Goal: Communication & Community: Share content

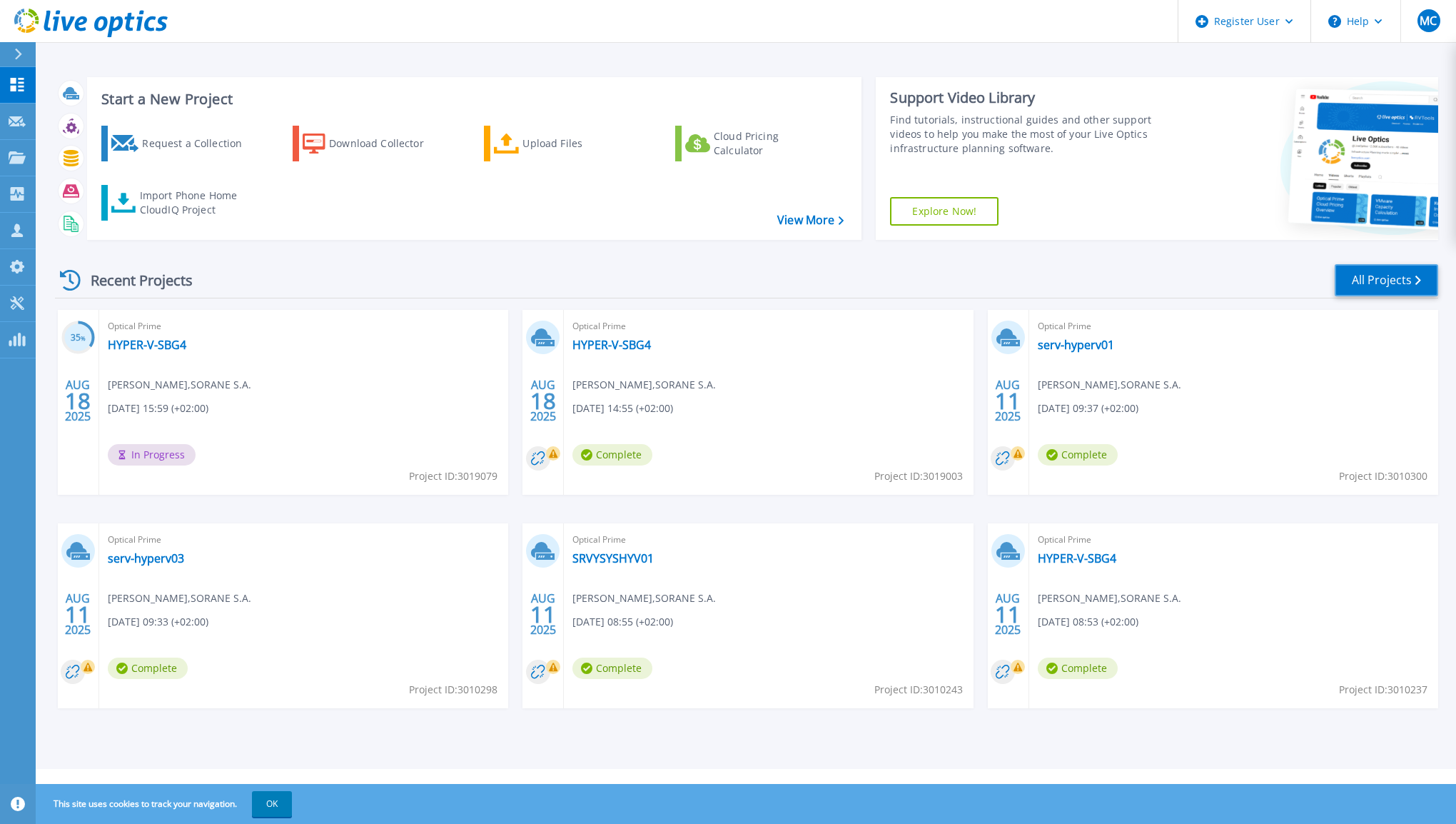
click at [1391, 295] on link "All Projects" at bounding box center [1387, 280] width 103 height 32
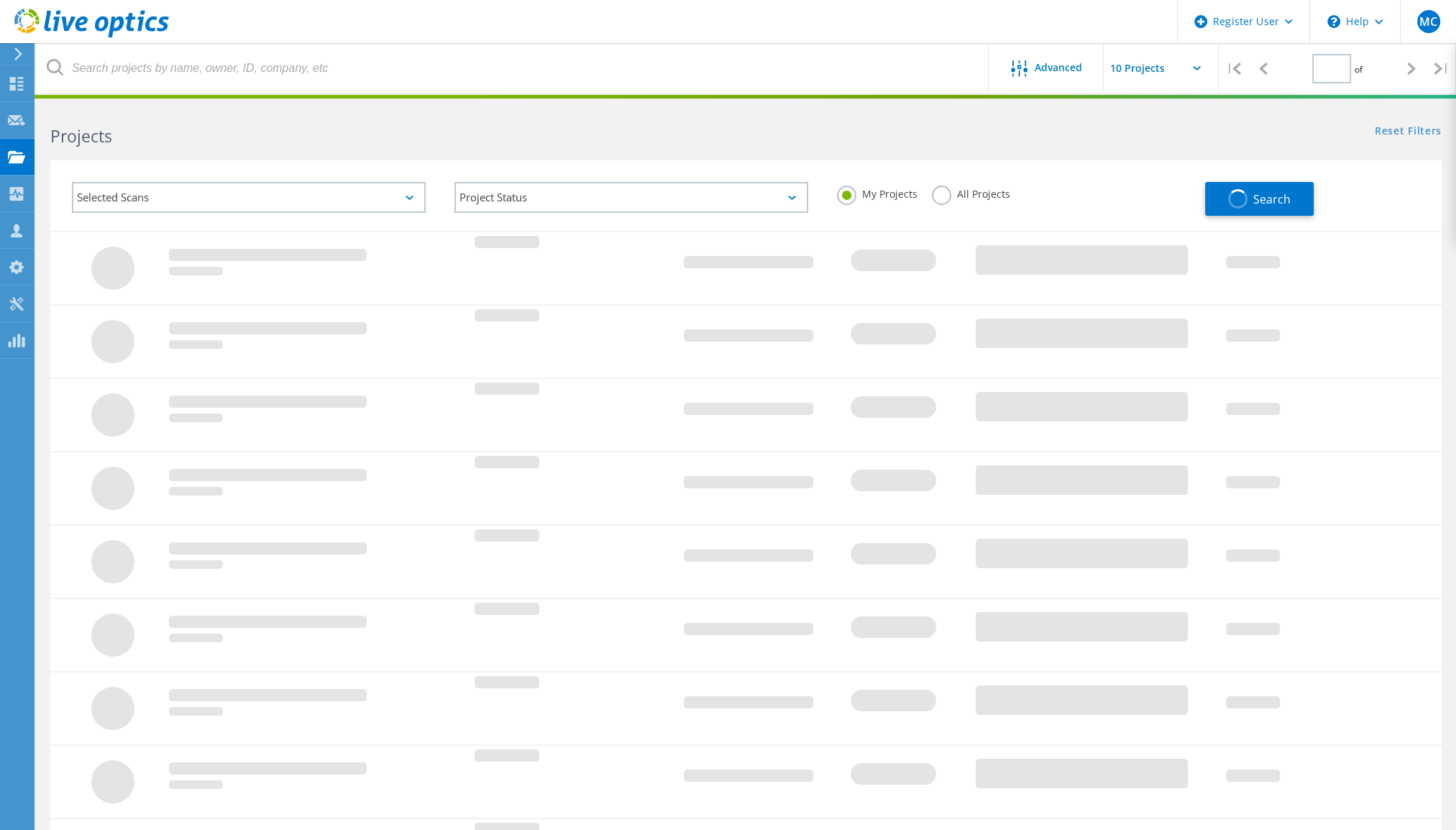
type input "1"
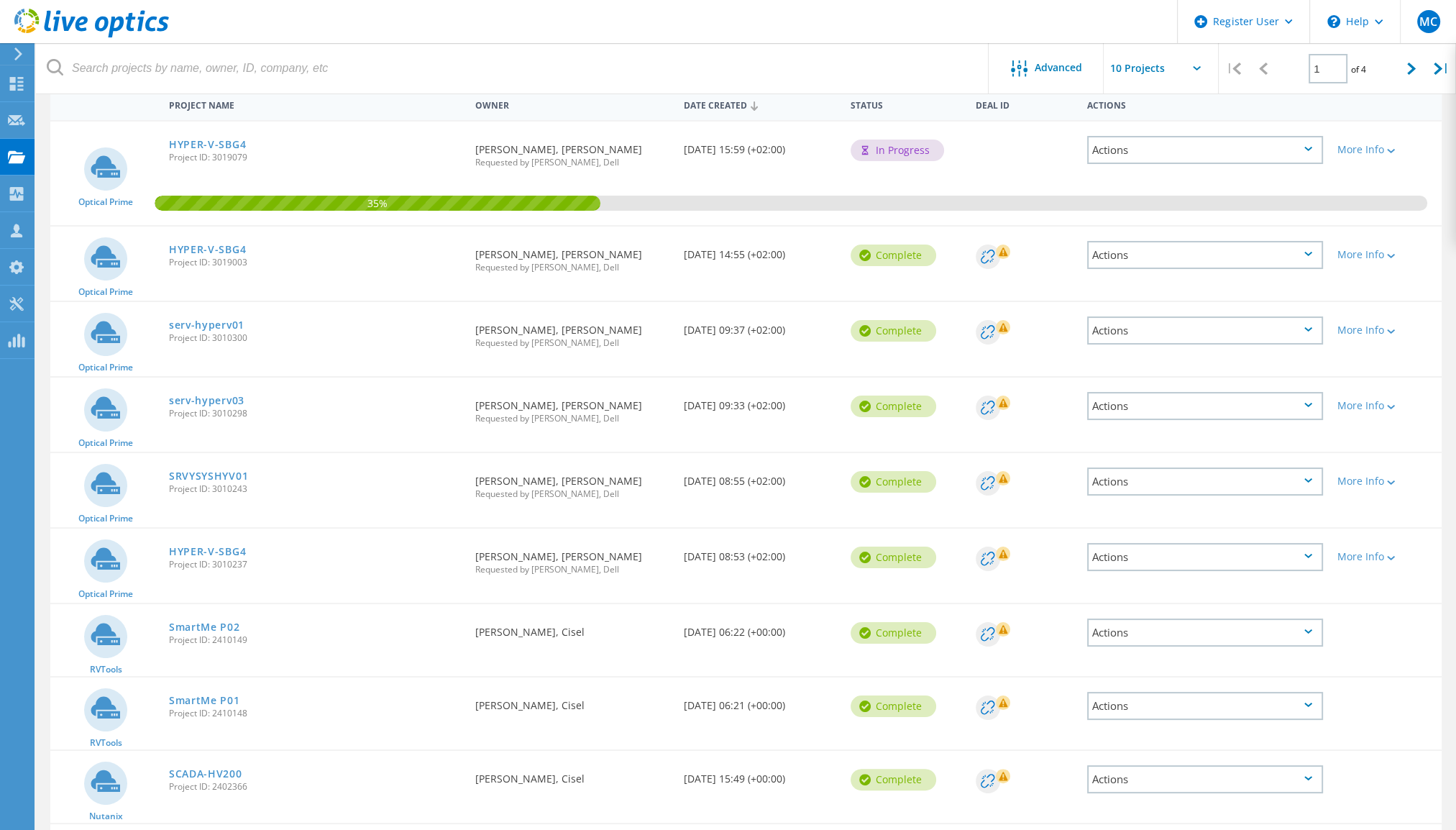
scroll to position [147, 0]
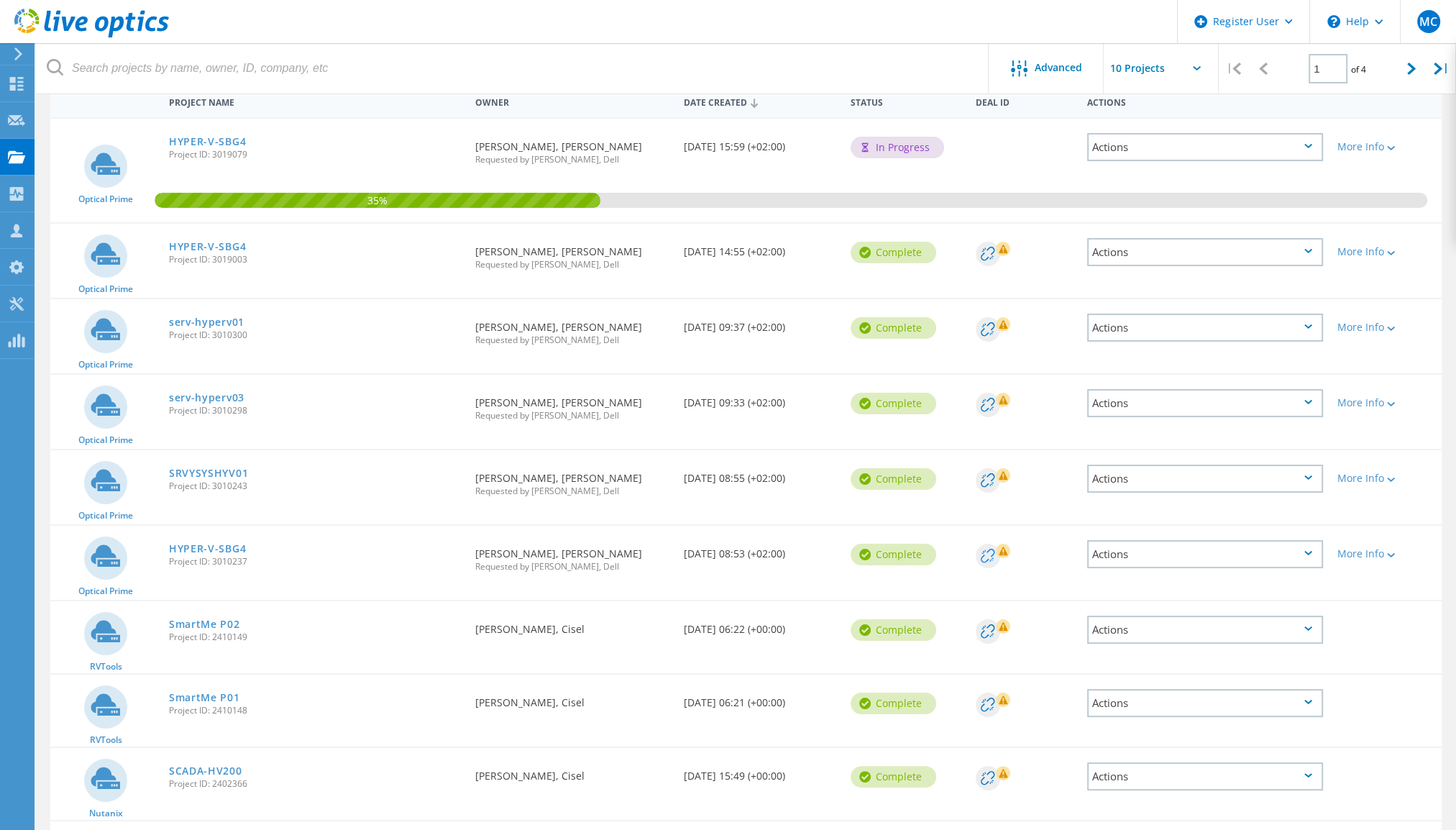
click at [984, 266] on circle at bounding box center [988, 253] width 25 height 25
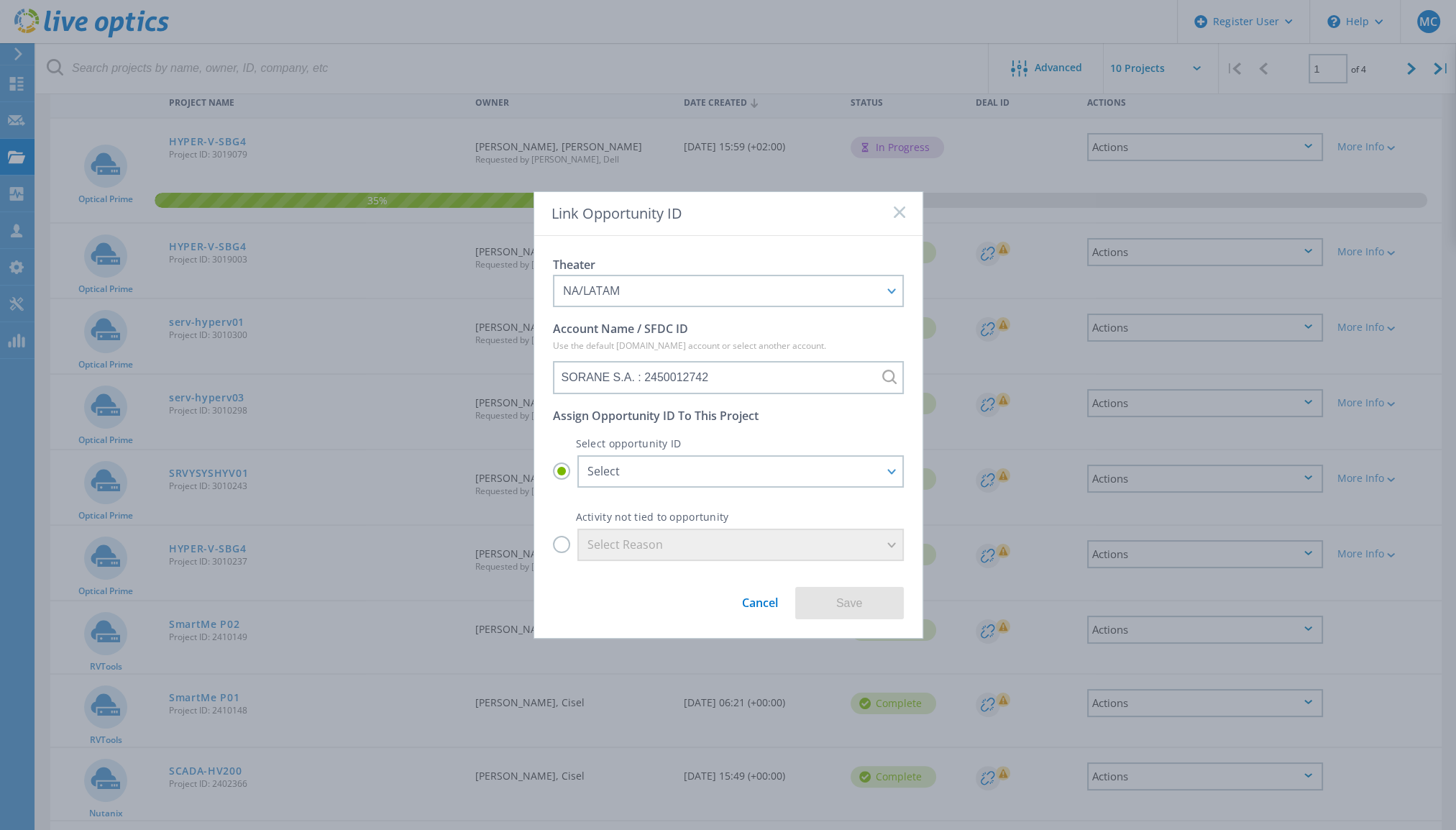
click at [786, 618] on div "Cancel Save" at bounding box center [728, 590] width 351 height 59
click at [769, 601] on link "Cancel" at bounding box center [760, 597] width 36 height 26
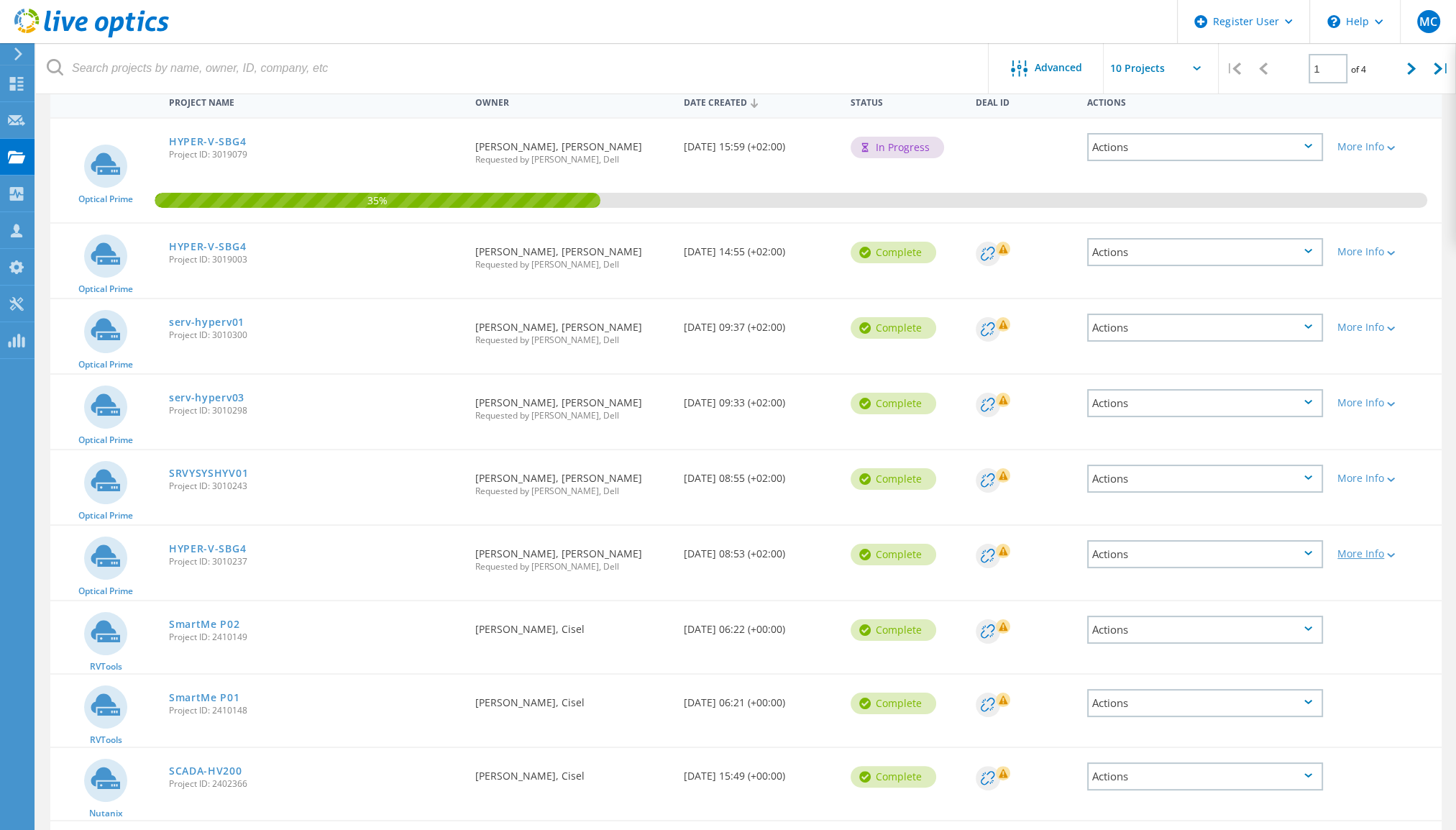
click at [1355, 553] on div "More Info" at bounding box center [1386, 554] width 97 height 10
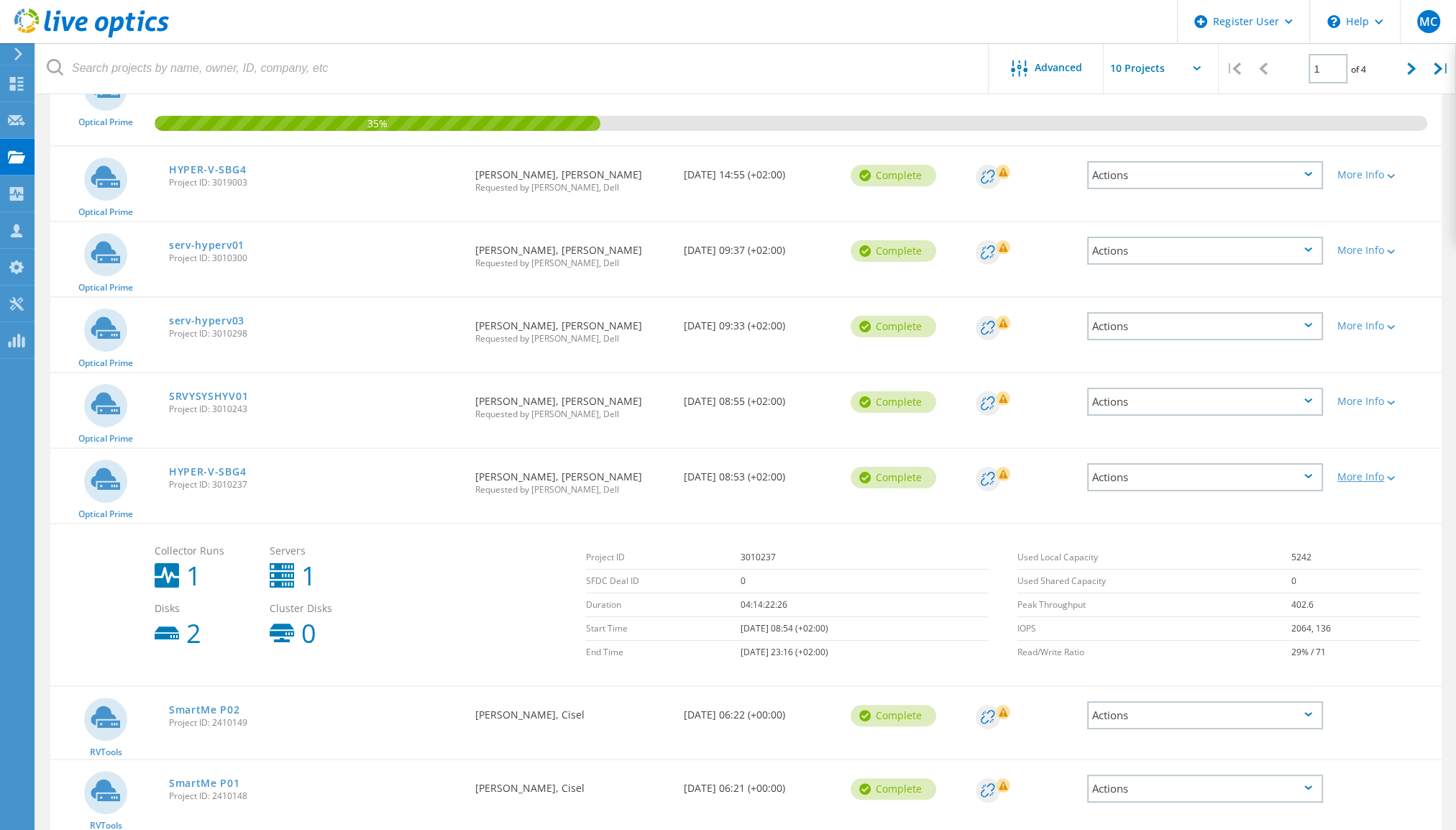
scroll to position [223, 0]
click at [1297, 465] on div "Actions" at bounding box center [1205, 478] width 236 height 28
drag, startPoint x: 1226, startPoint y: 503, endPoint x: 1263, endPoint y: 489, distance: 39.6
click at [1263, 489] on div "View Project Project Details Share Delete" at bounding box center [1205, 479] width 236 height 92
click at [1263, 489] on div "Share" at bounding box center [1205, 490] width 233 height 22
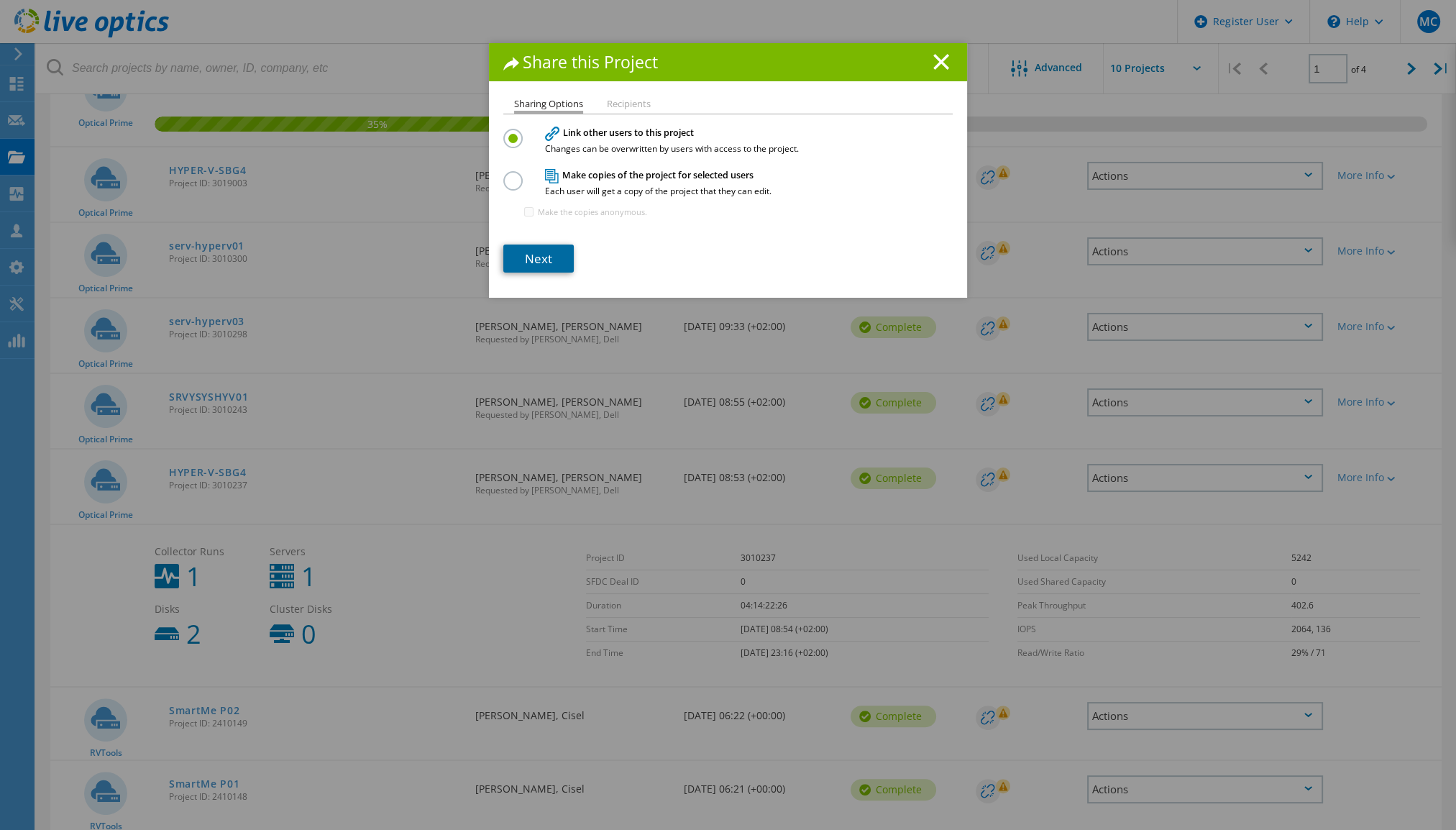
click at [536, 267] on link "Next" at bounding box center [538, 258] width 71 height 28
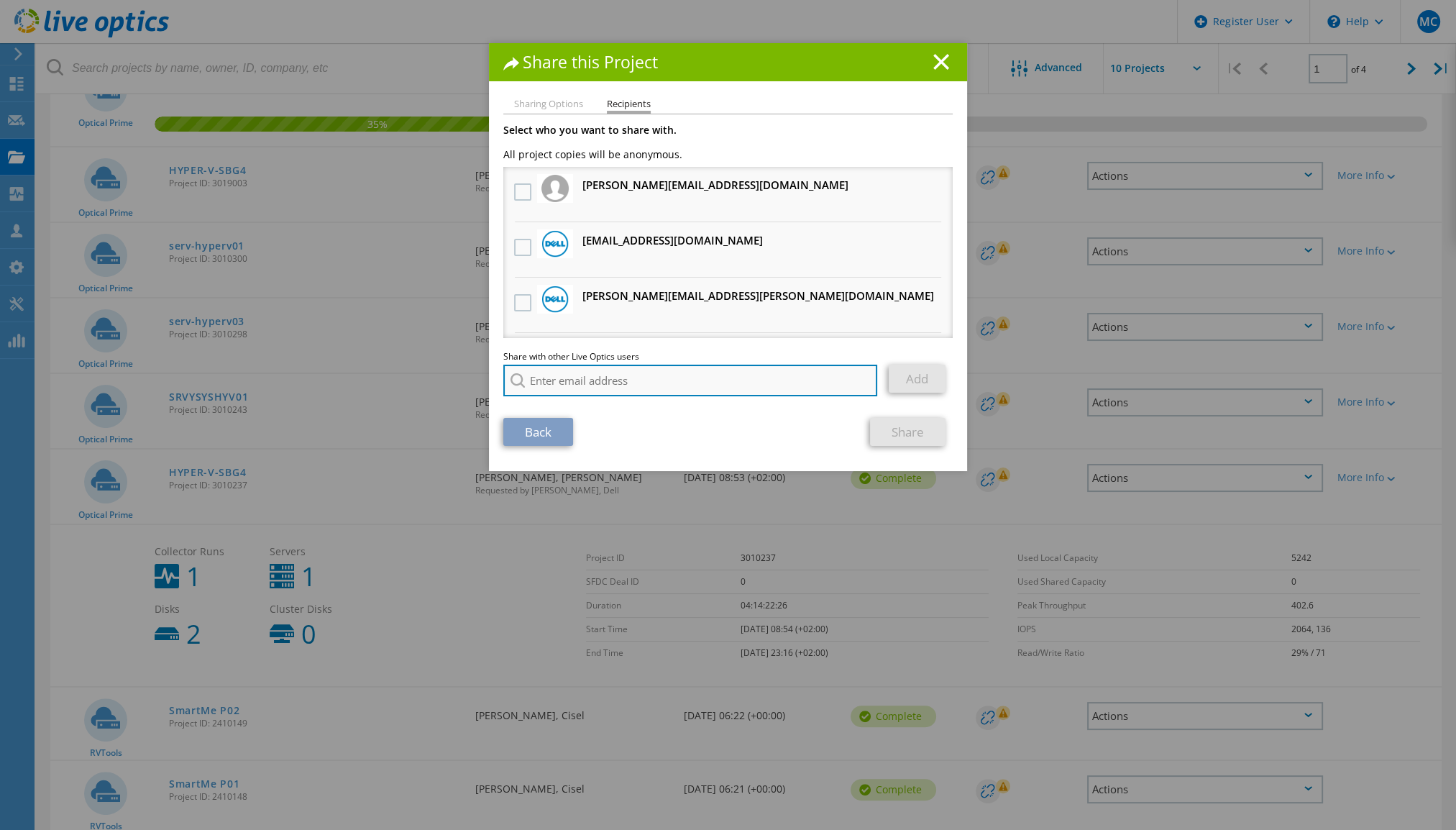
click at [565, 373] on input "search" at bounding box center [690, 380] width 374 height 32
type input "c"
click at [699, 390] on input "[PERSON_NAME]" at bounding box center [690, 380] width 374 height 32
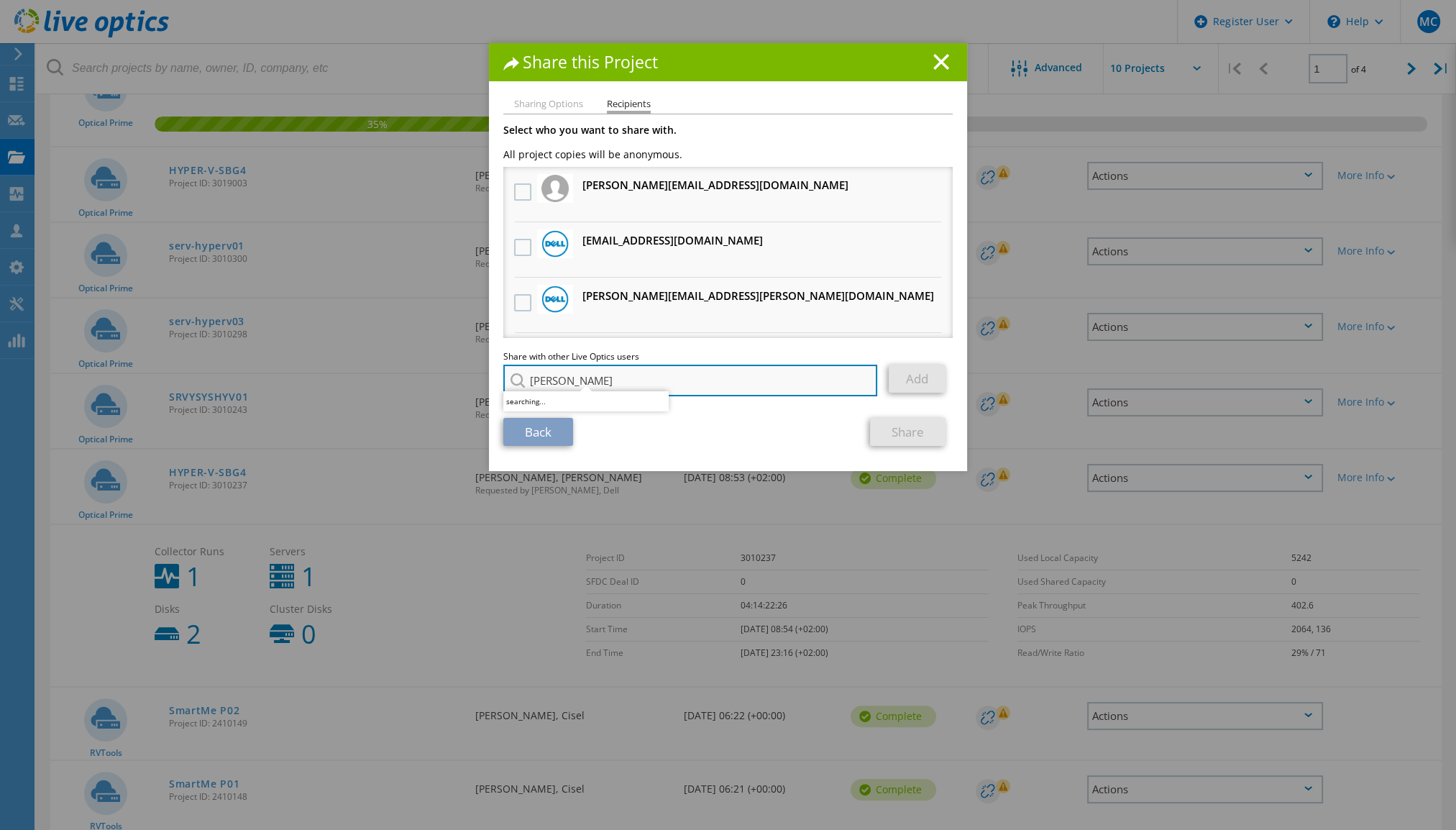
click at [699, 390] on input "[PERSON_NAME]" at bounding box center [690, 380] width 374 height 32
paste input "[PERSON_NAME] <[EMAIL_ADDRESS][DOMAIN_NAME]"
type input "[EMAIL_ADDRESS][DOMAIN_NAME]"
click at [610, 397] on div "Share with other Live Optics users Enter a single email address and click add. …" at bounding box center [728, 378] width 450 height 51
click at [916, 378] on link "Add" at bounding box center [917, 378] width 57 height 28
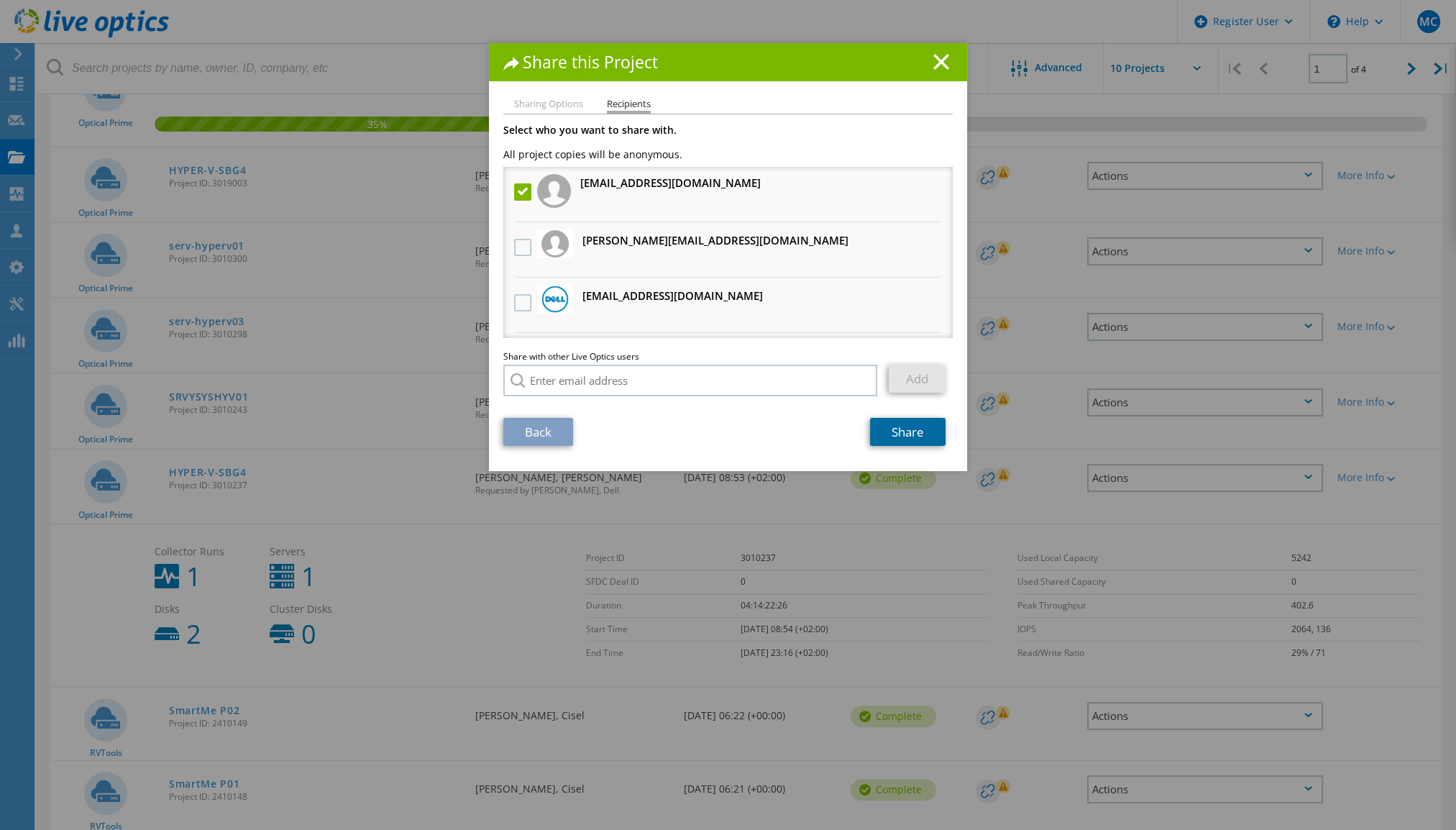
click at [903, 438] on link "Share" at bounding box center [908, 432] width 76 height 28
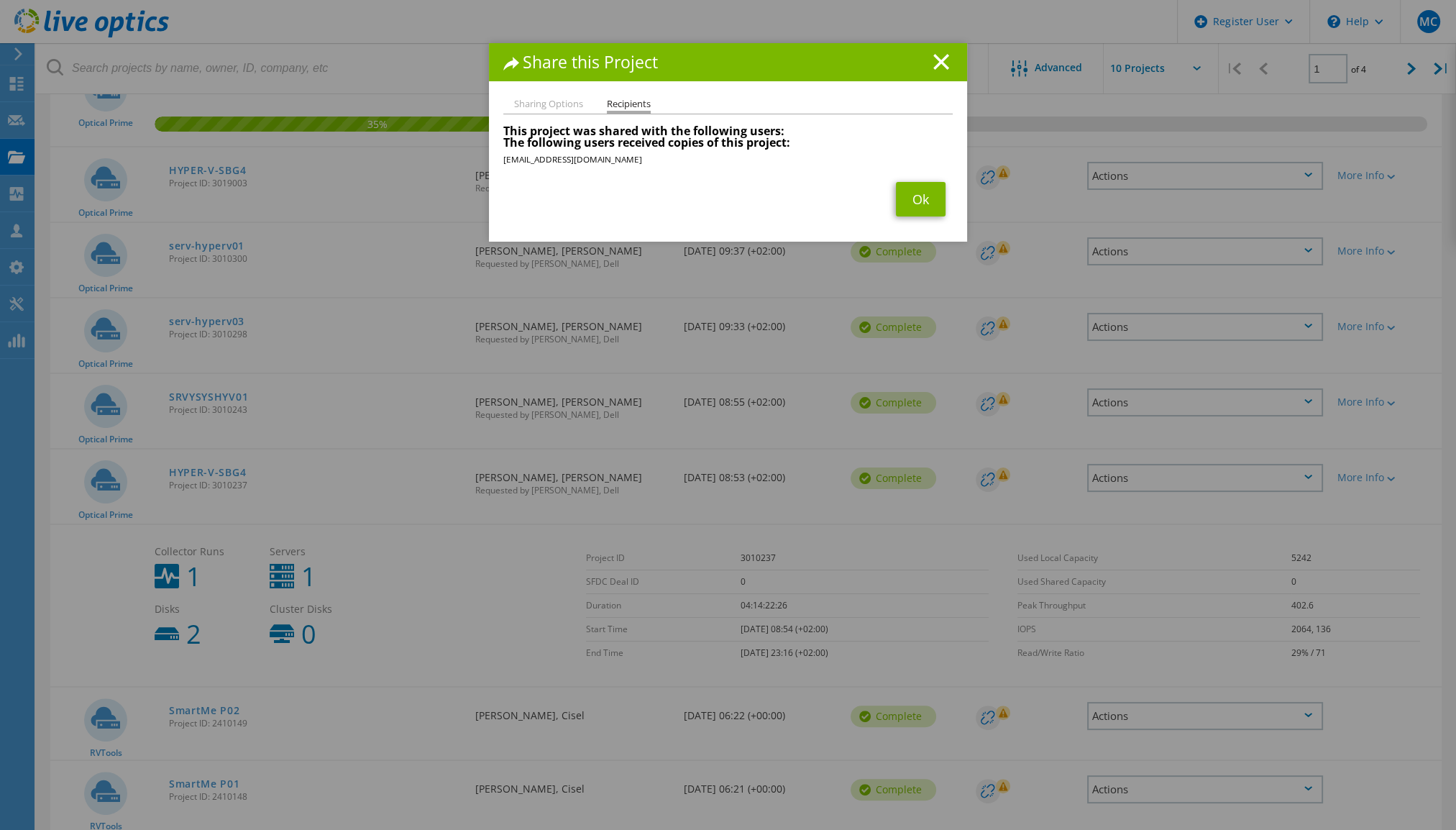
click at [566, 158] on li "[EMAIL_ADDRESS][DOMAIN_NAME]" at bounding box center [728, 160] width 450 height 16
click at [929, 200] on link "Ok" at bounding box center [921, 199] width 49 height 34
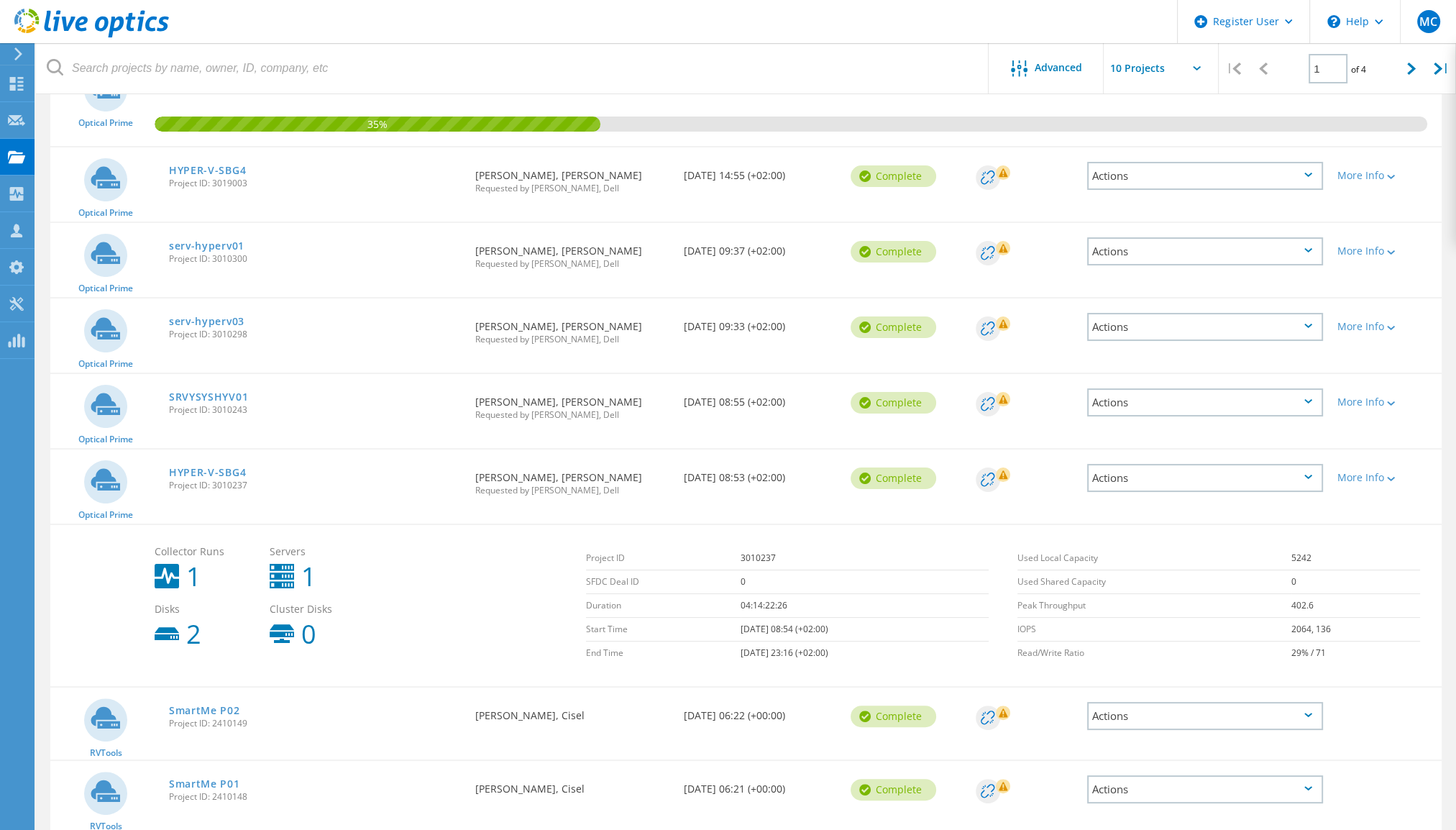
click at [1250, 414] on div "Actions" at bounding box center [1204, 402] width 250 height 57
click at [1268, 402] on div "Actions" at bounding box center [1205, 402] width 236 height 28
click at [1213, 415] on div "Share" at bounding box center [1205, 414] width 233 height 22
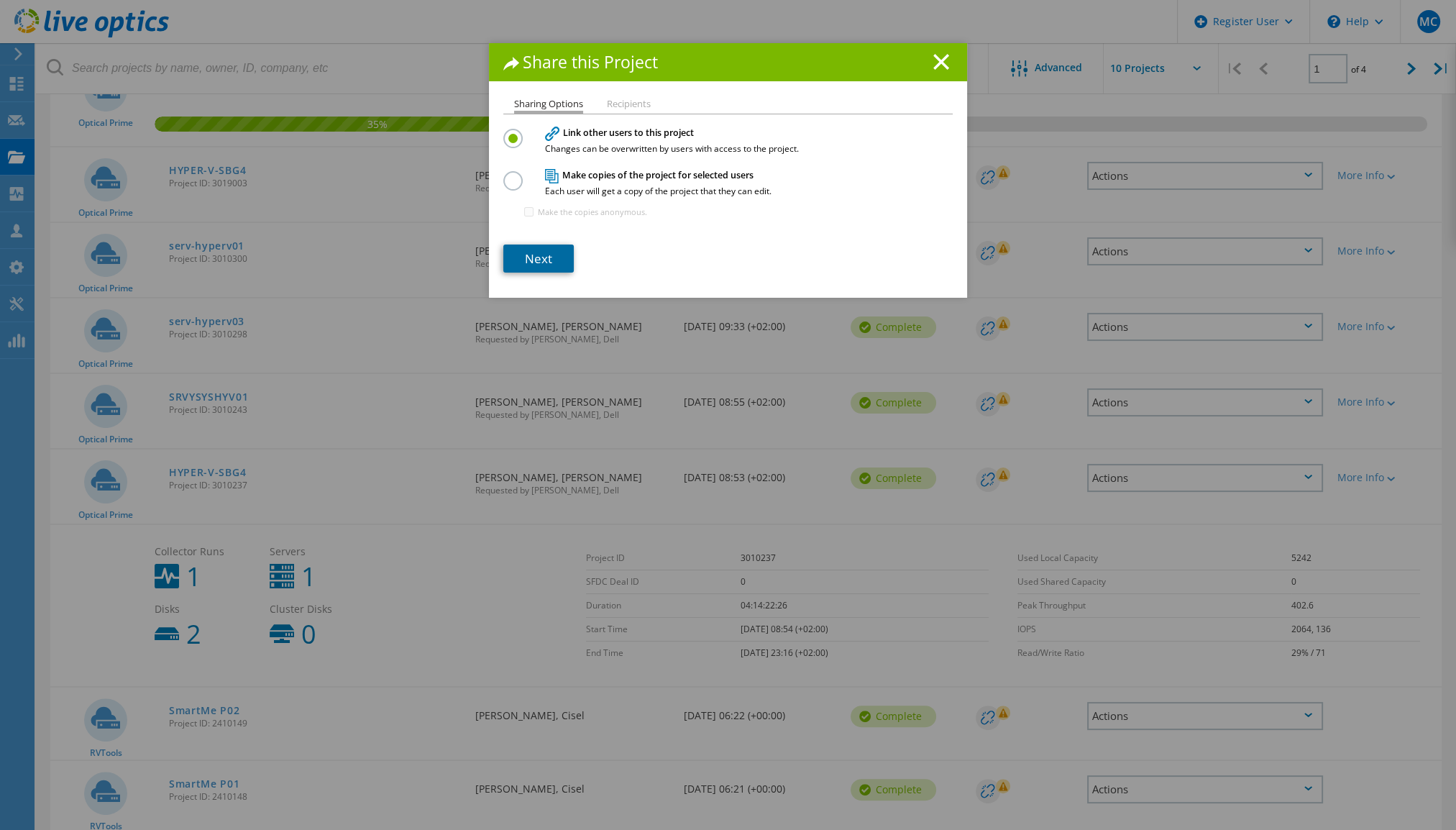
click at [548, 264] on link "Next" at bounding box center [538, 258] width 71 height 28
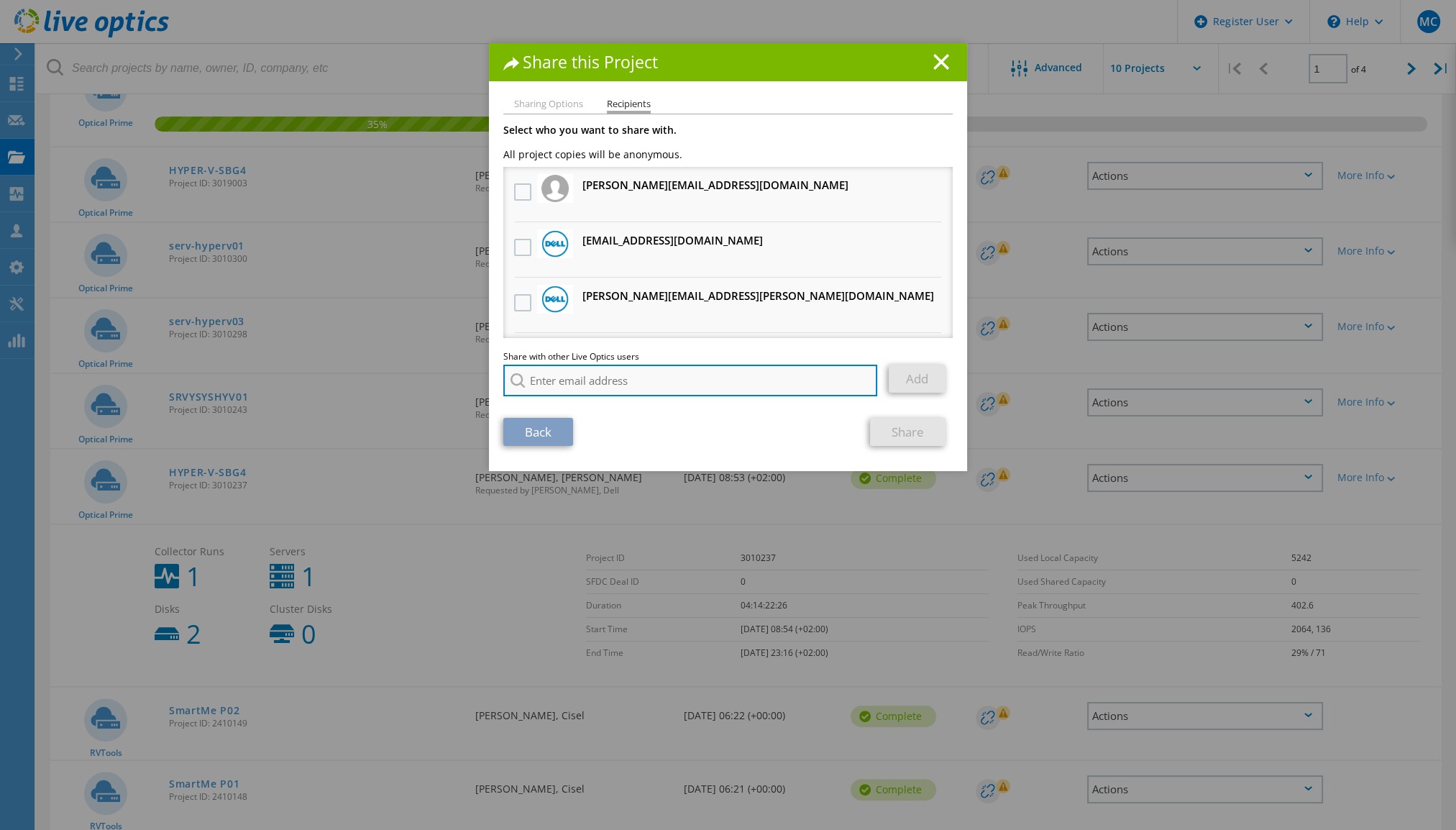
click at [562, 382] on input "search" at bounding box center [690, 380] width 374 height 32
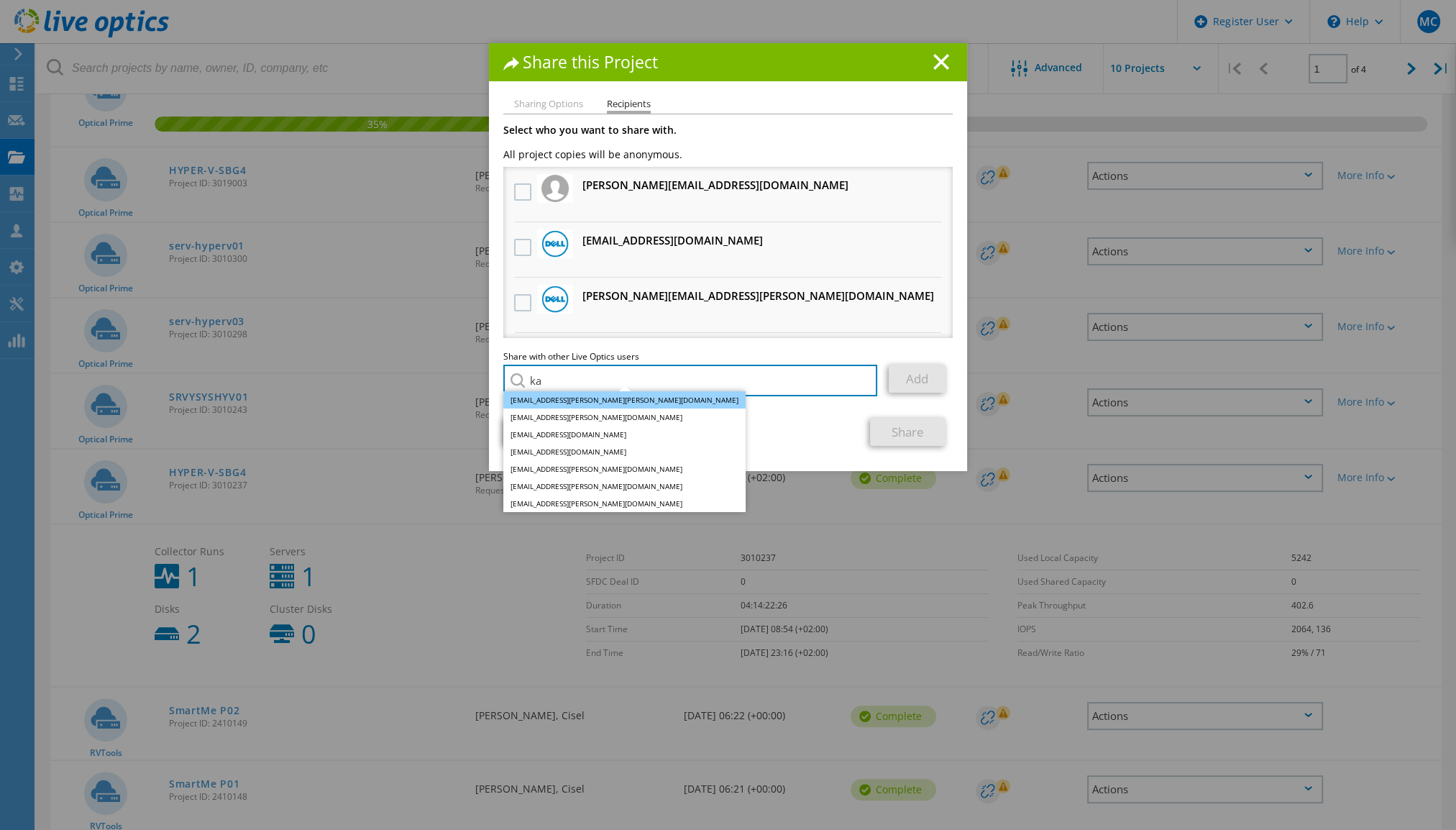
type input "k"
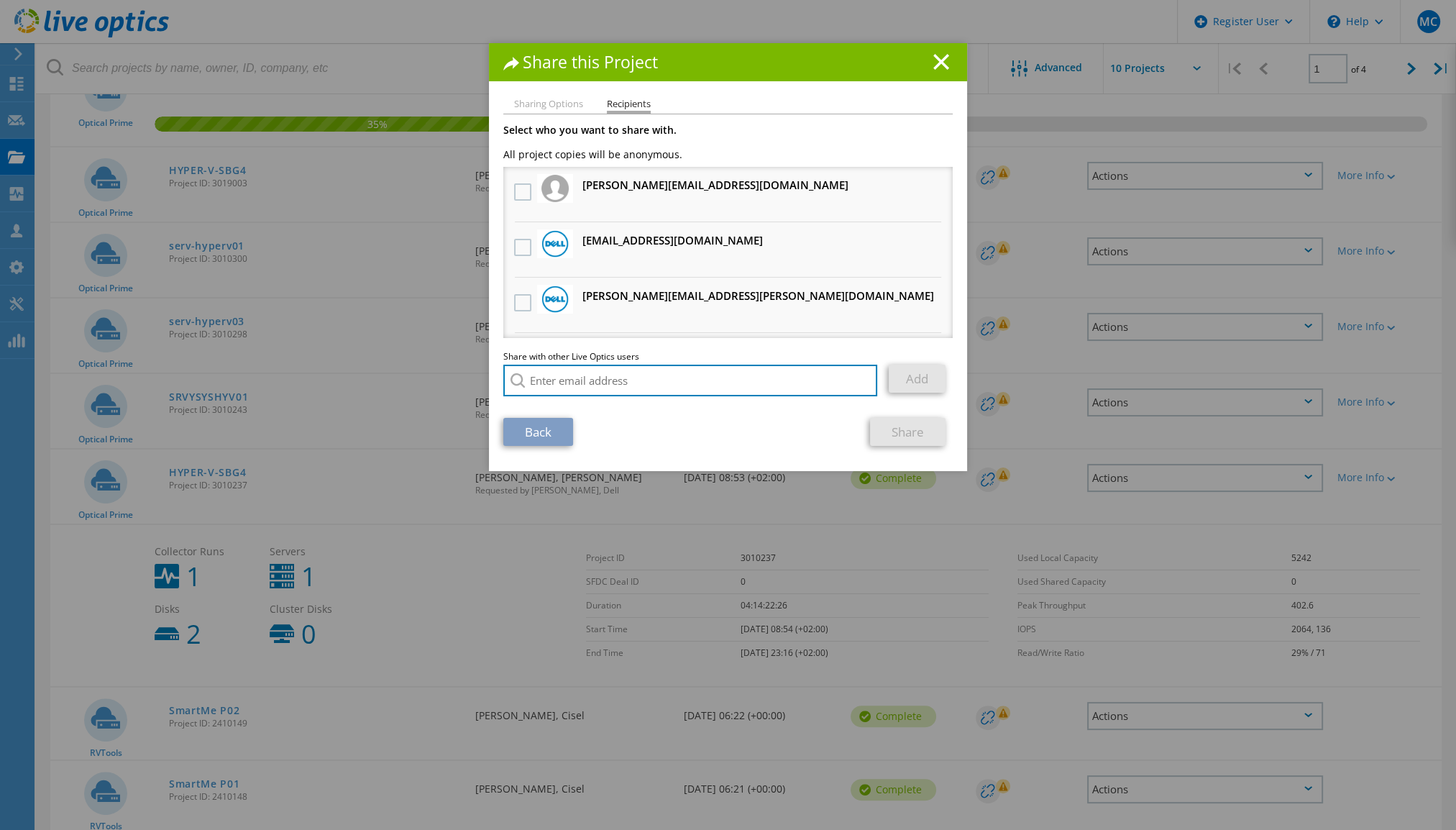
paste input "[PERSON_NAME] <[EMAIL_ADDRESS][DOMAIN_NAME]"
type input "[EMAIL_ADDRESS][DOMAIN_NAME]"
click at [566, 396] on li "[EMAIL_ADDRESS][DOMAIN_NAME]" at bounding box center [586, 400] width 165 height 17
click at [901, 379] on link "Add" at bounding box center [917, 378] width 57 height 28
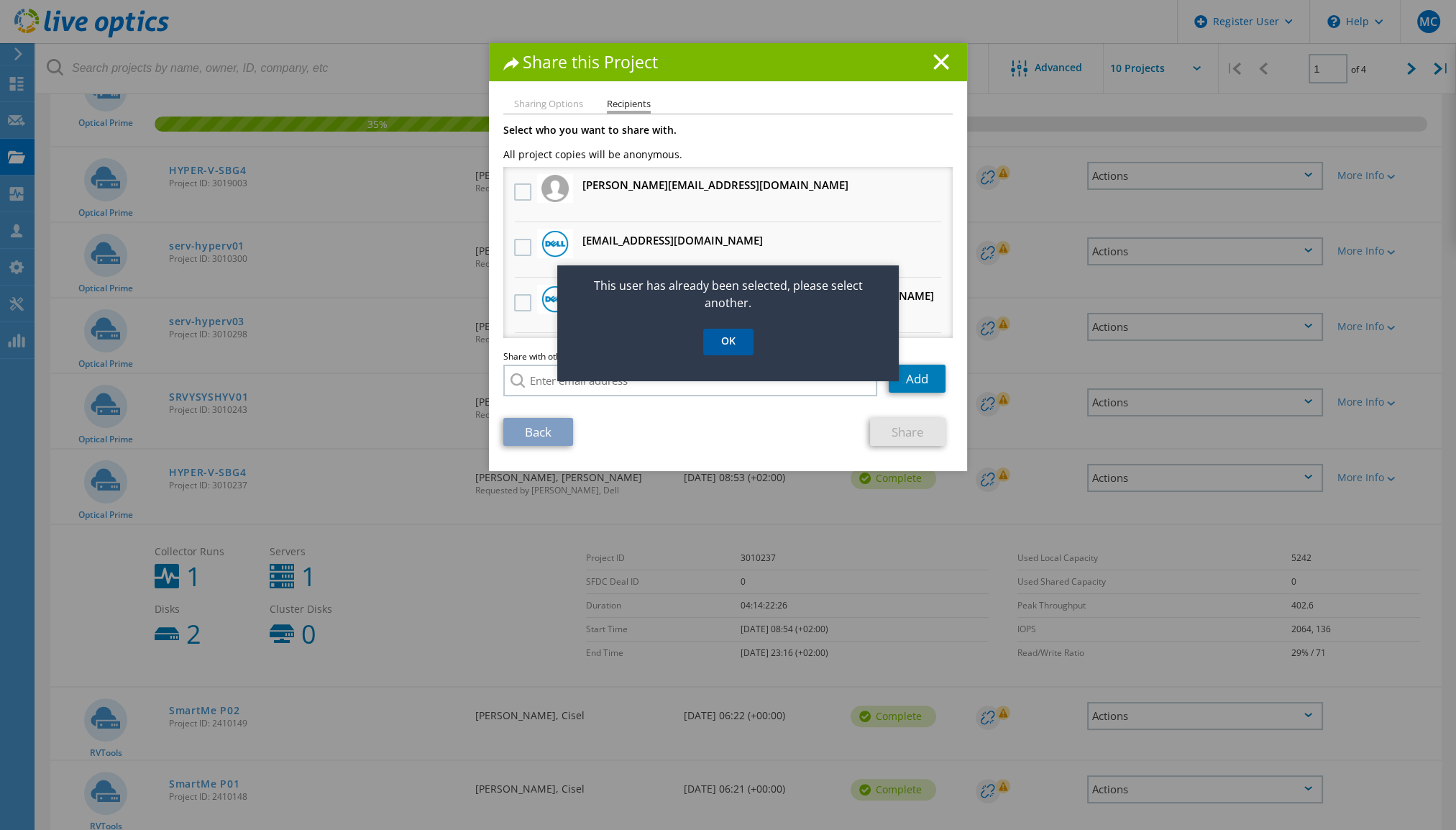
click at [745, 334] on link "OK" at bounding box center [728, 341] width 50 height 26
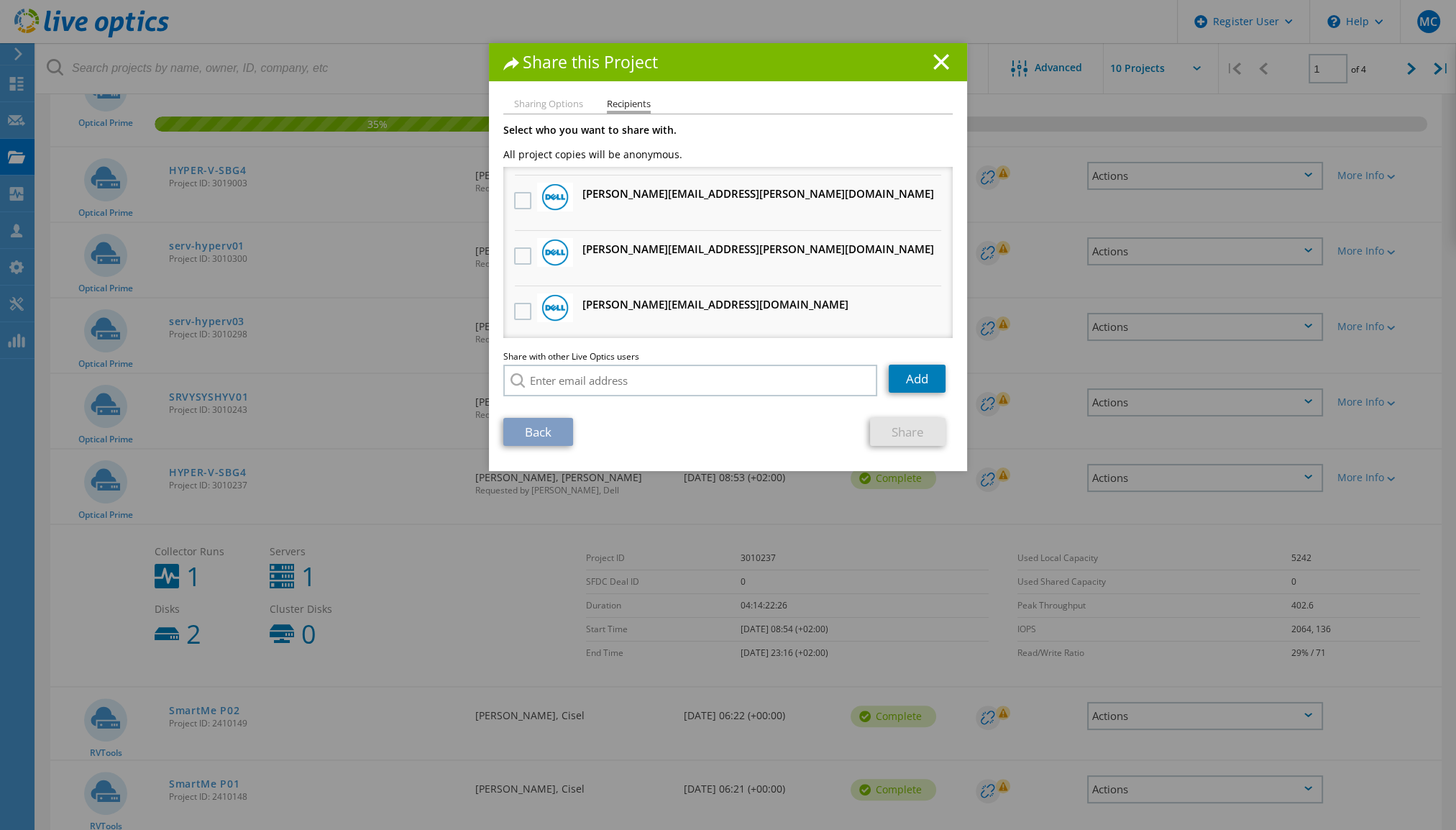
scroll to position [0, 0]
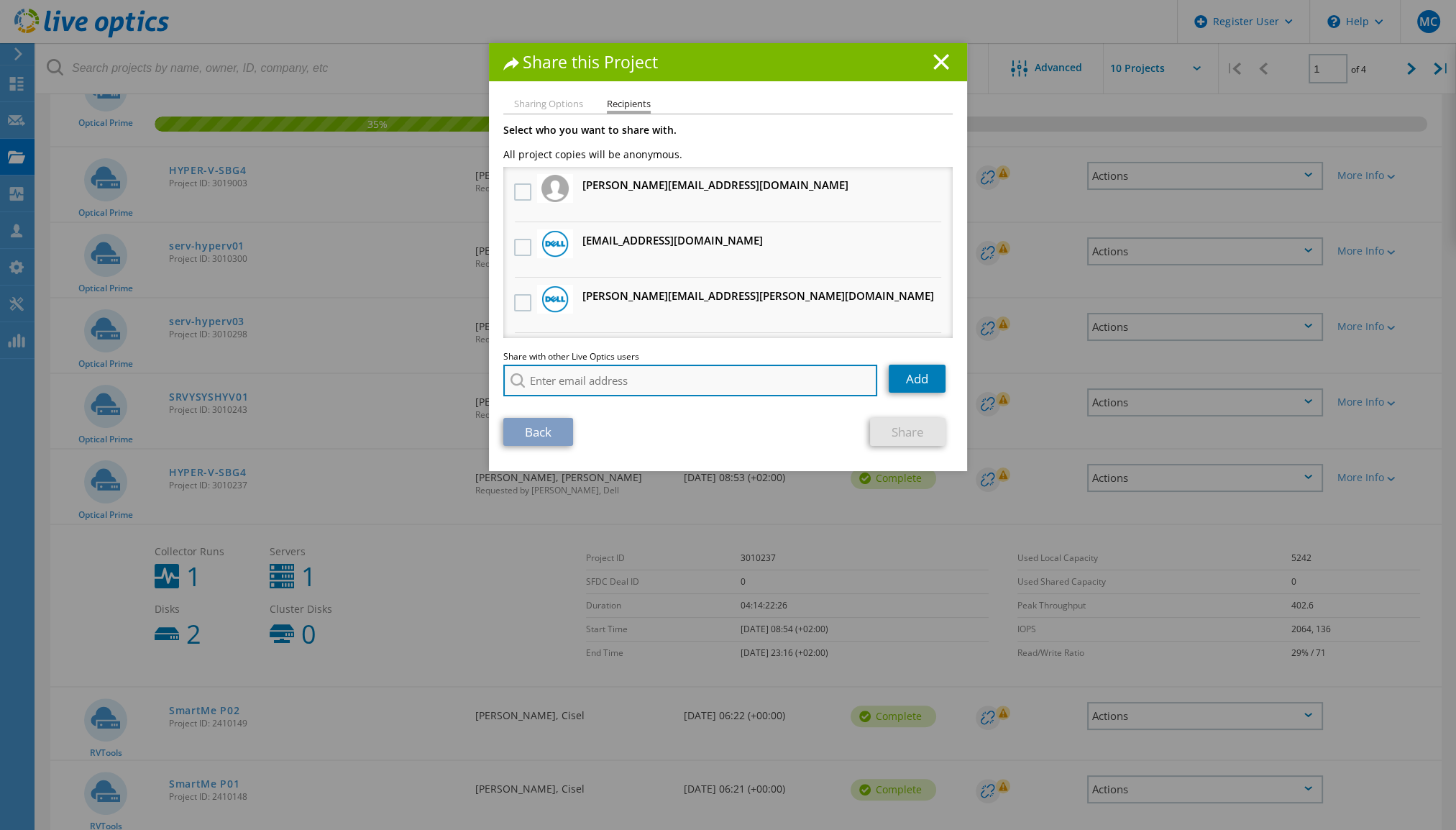
click at [740, 374] on input "search" at bounding box center [690, 380] width 374 height 32
paste input "[PERSON_NAME] <[EMAIL_ADDRESS][DOMAIN_NAME]"
type input "[PERSON_NAME] <[EMAIL_ADDRESS][DOMAIN_NAME]"
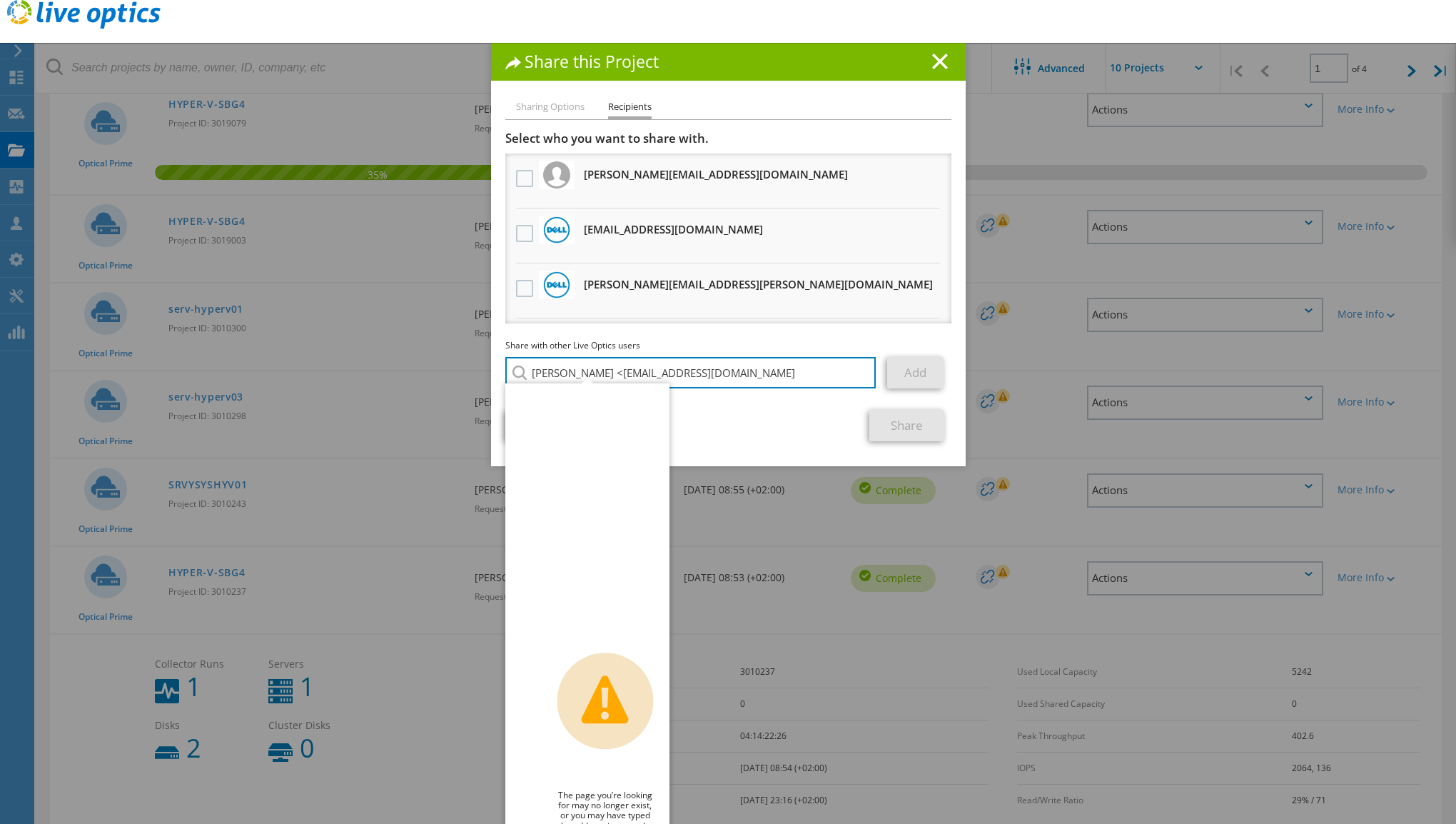
drag, startPoint x: 594, startPoint y: 370, endPoint x: 427, endPoint y: 358, distance: 167.4
click at [427, 358] on div "Share this Project Sharing Options Recipients Link other users to this project …" at bounding box center [728, 412] width 1456 height 738
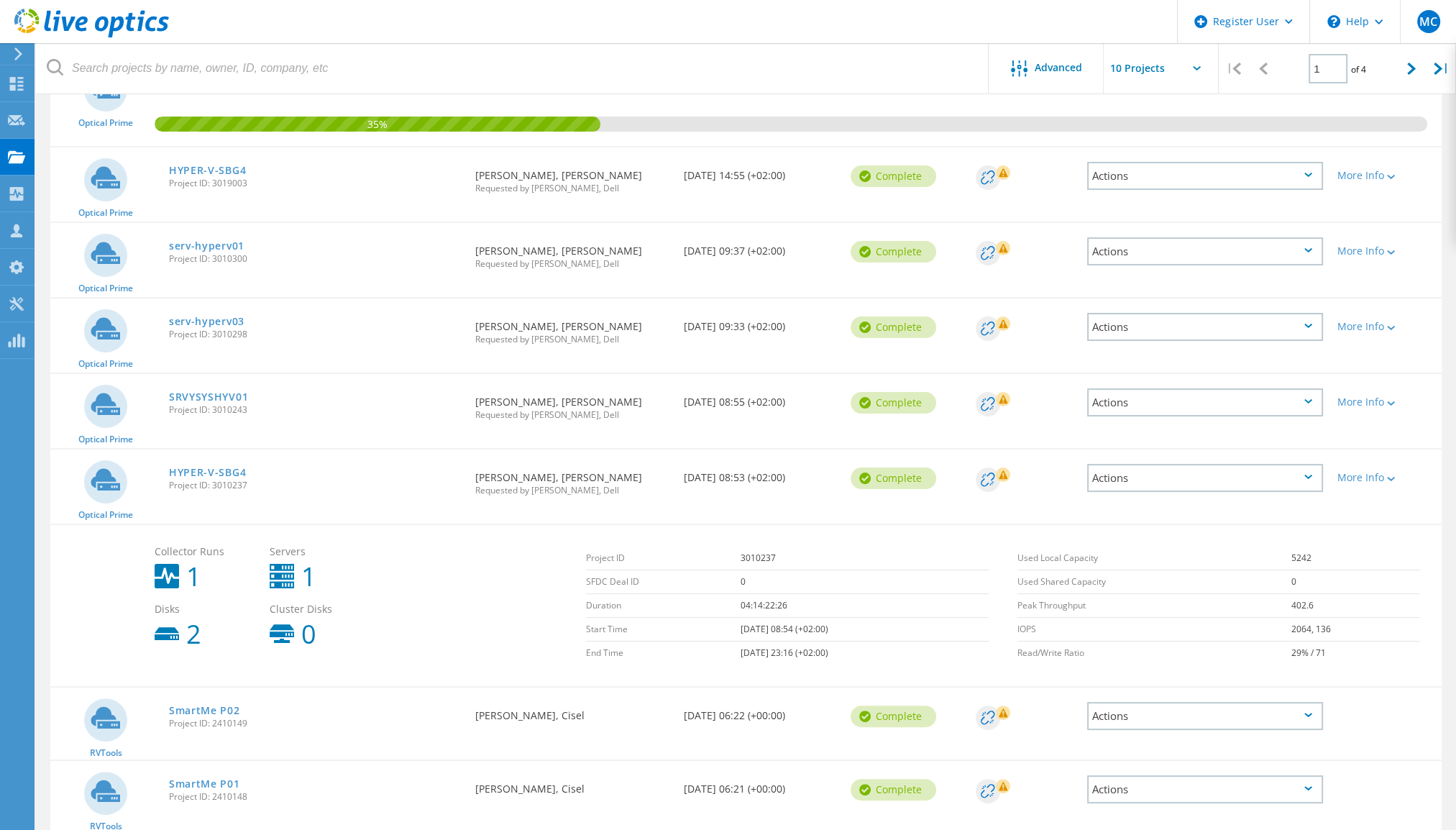
click at [1267, 402] on div "Actions" at bounding box center [1205, 402] width 236 height 28
click at [1221, 415] on div "Share" at bounding box center [1205, 414] width 233 height 22
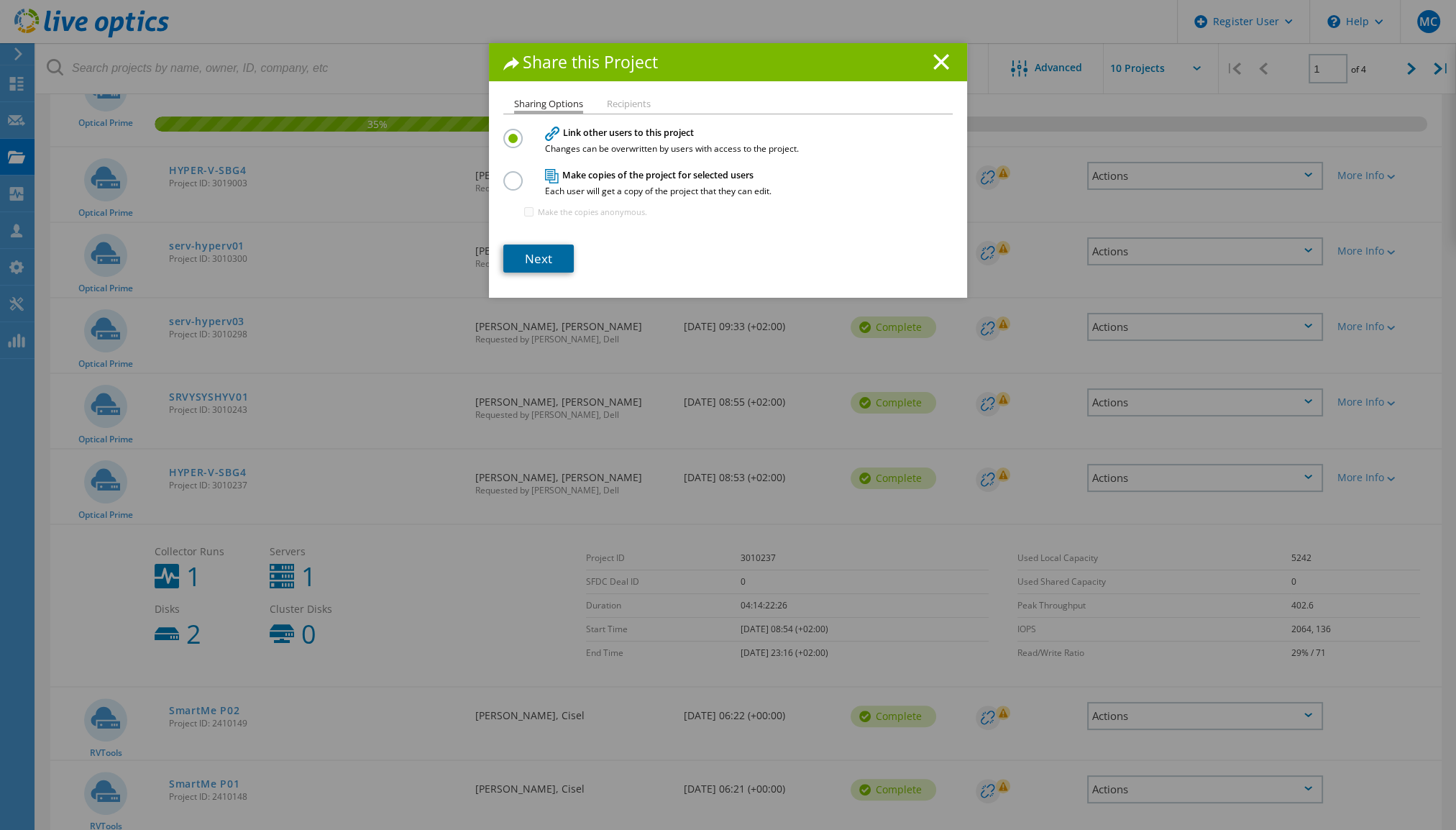
click at [555, 256] on link "Next" at bounding box center [538, 258] width 71 height 28
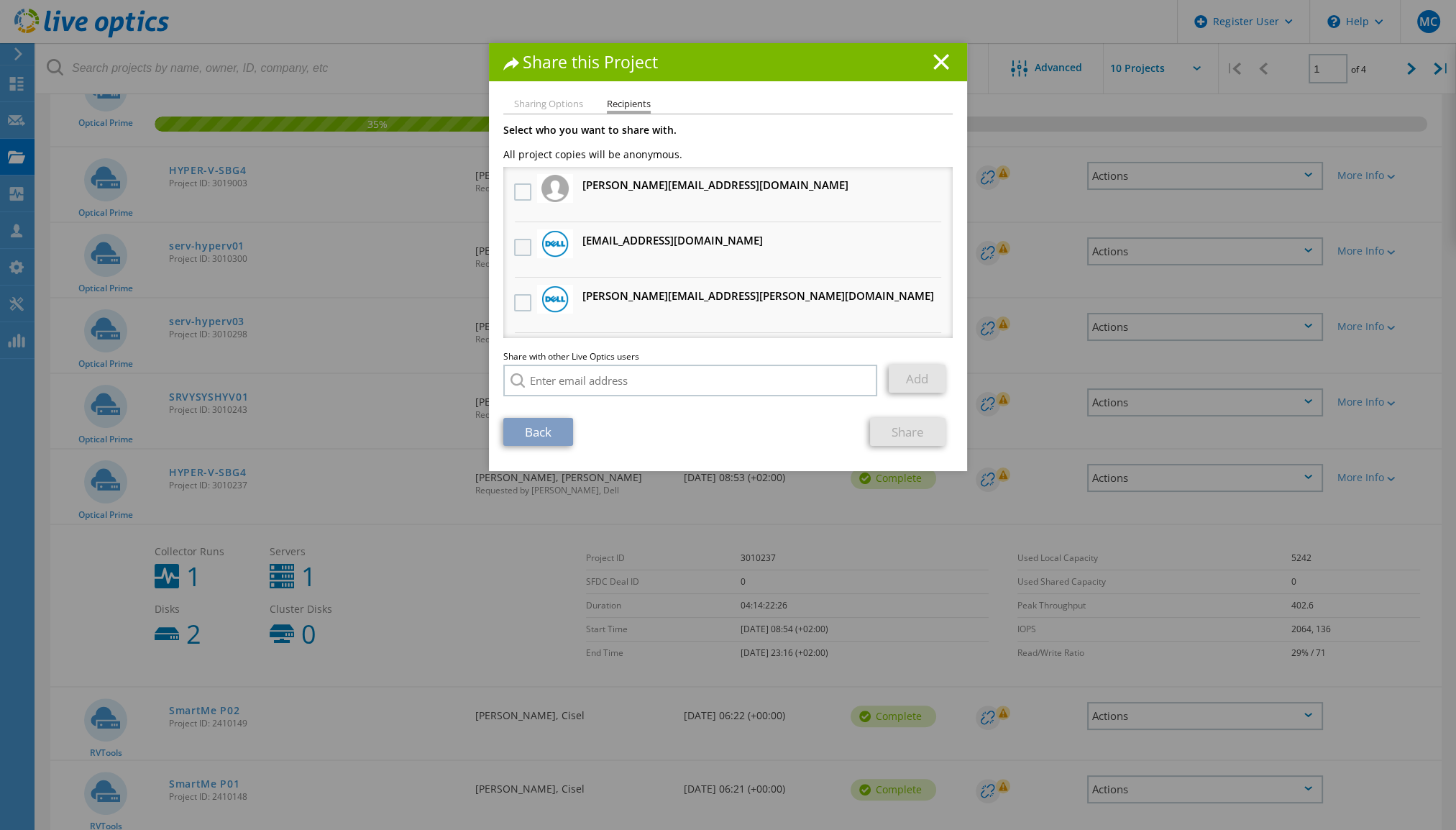
click at [517, 252] on label at bounding box center [525, 247] width 20 height 17
click at [0, 0] on input "checkbox" at bounding box center [0, 0] width 0 height 0
click at [895, 429] on link "Share" at bounding box center [908, 432] width 76 height 28
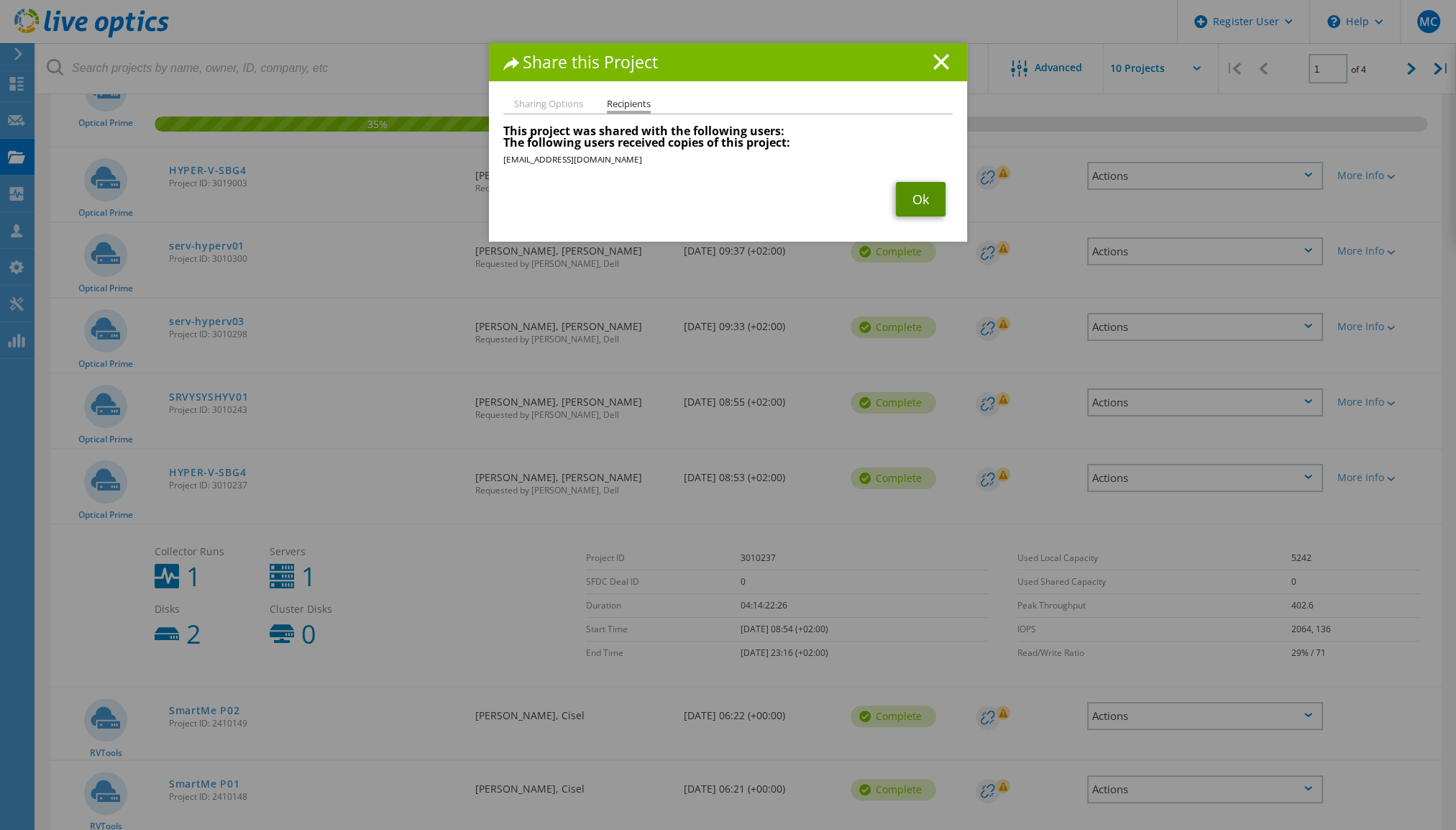
click at [928, 203] on link "Ok" at bounding box center [921, 199] width 49 height 34
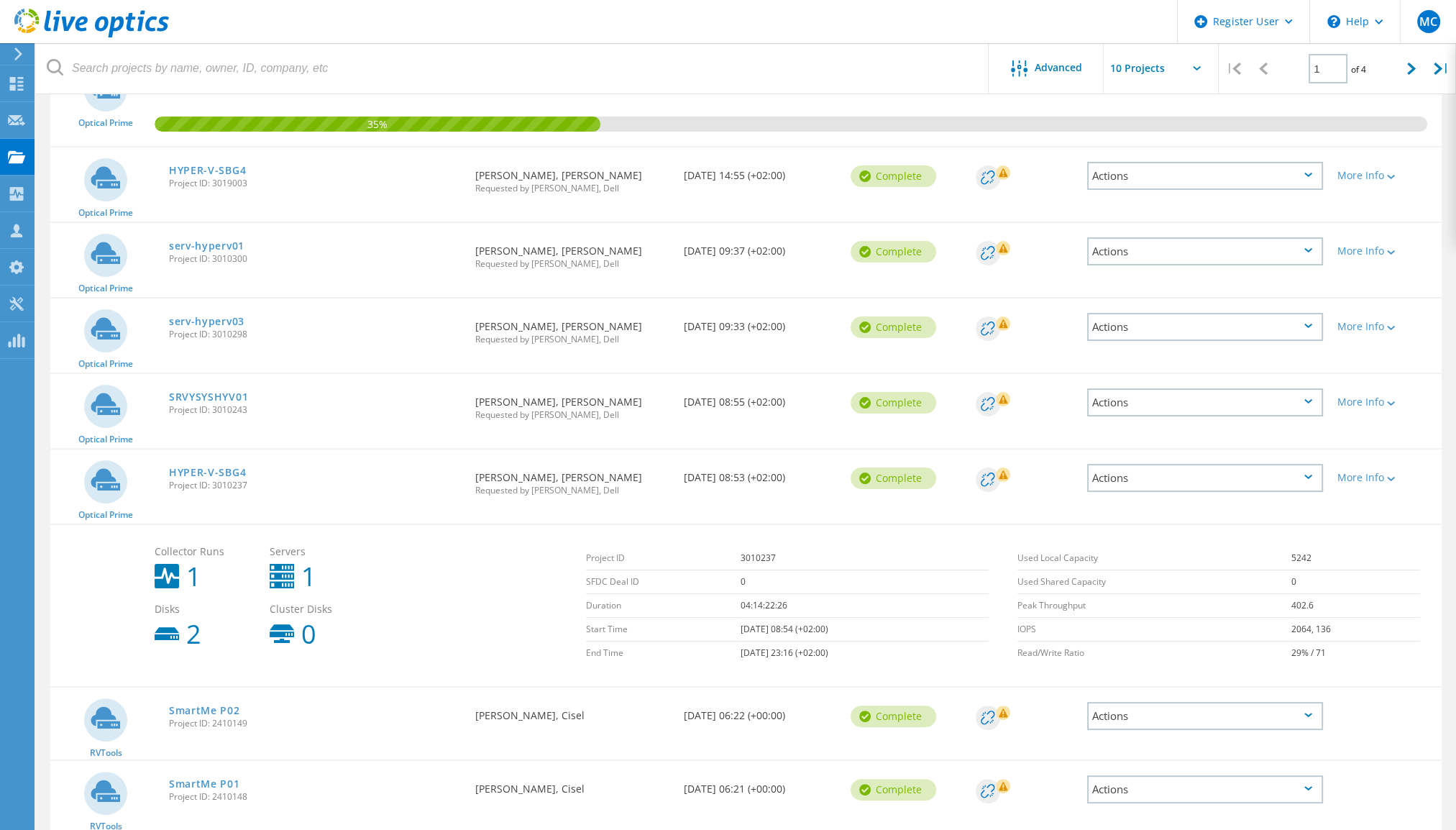
click at [1227, 333] on div "Actions" at bounding box center [1205, 327] width 236 height 28
click at [1151, 334] on div "Share" at bounding box center [1205, 339] width 233 height 22
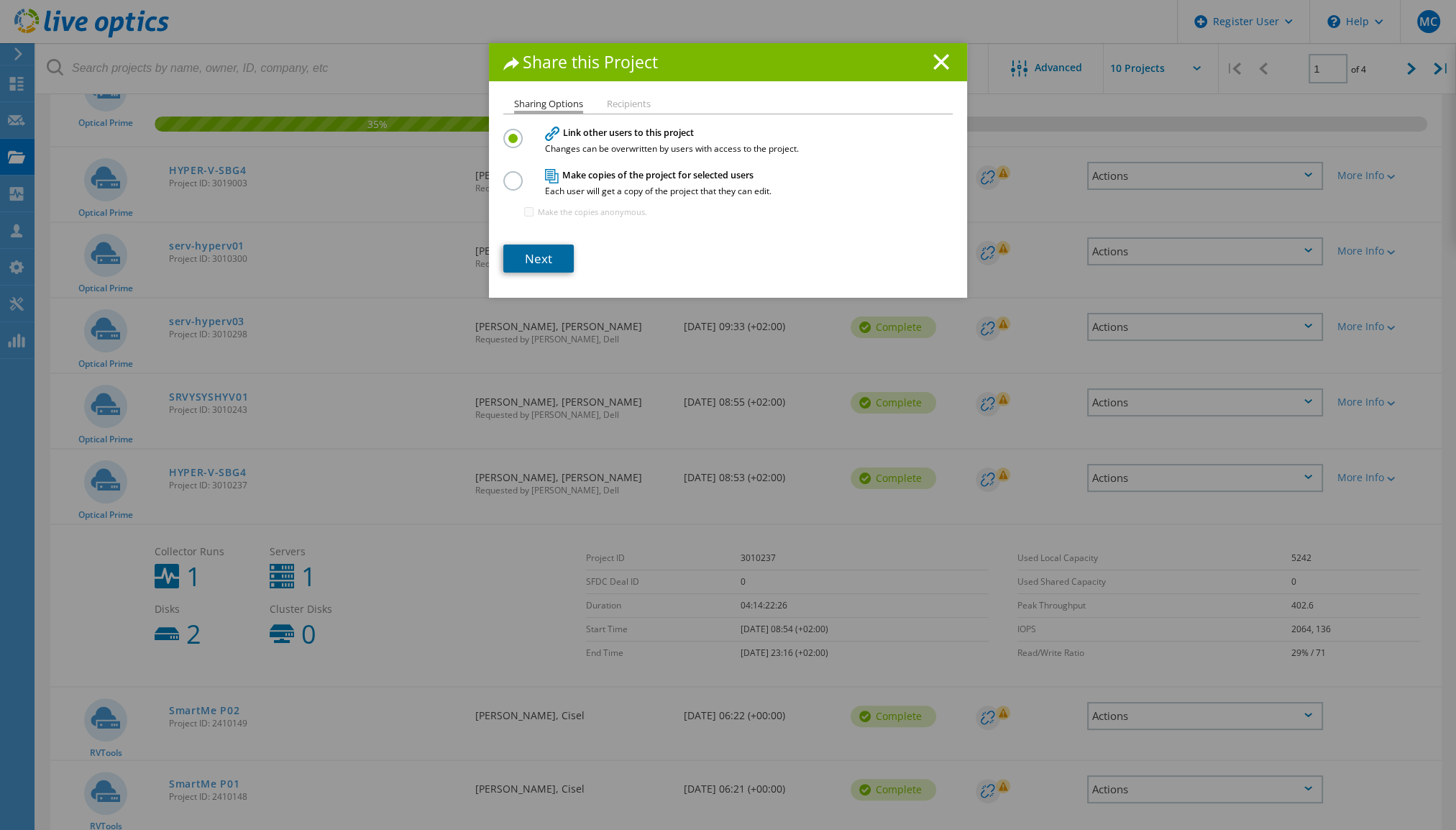
click at [548, 250] on link "Next" at bounding box center [538, 258] width 71 height 28
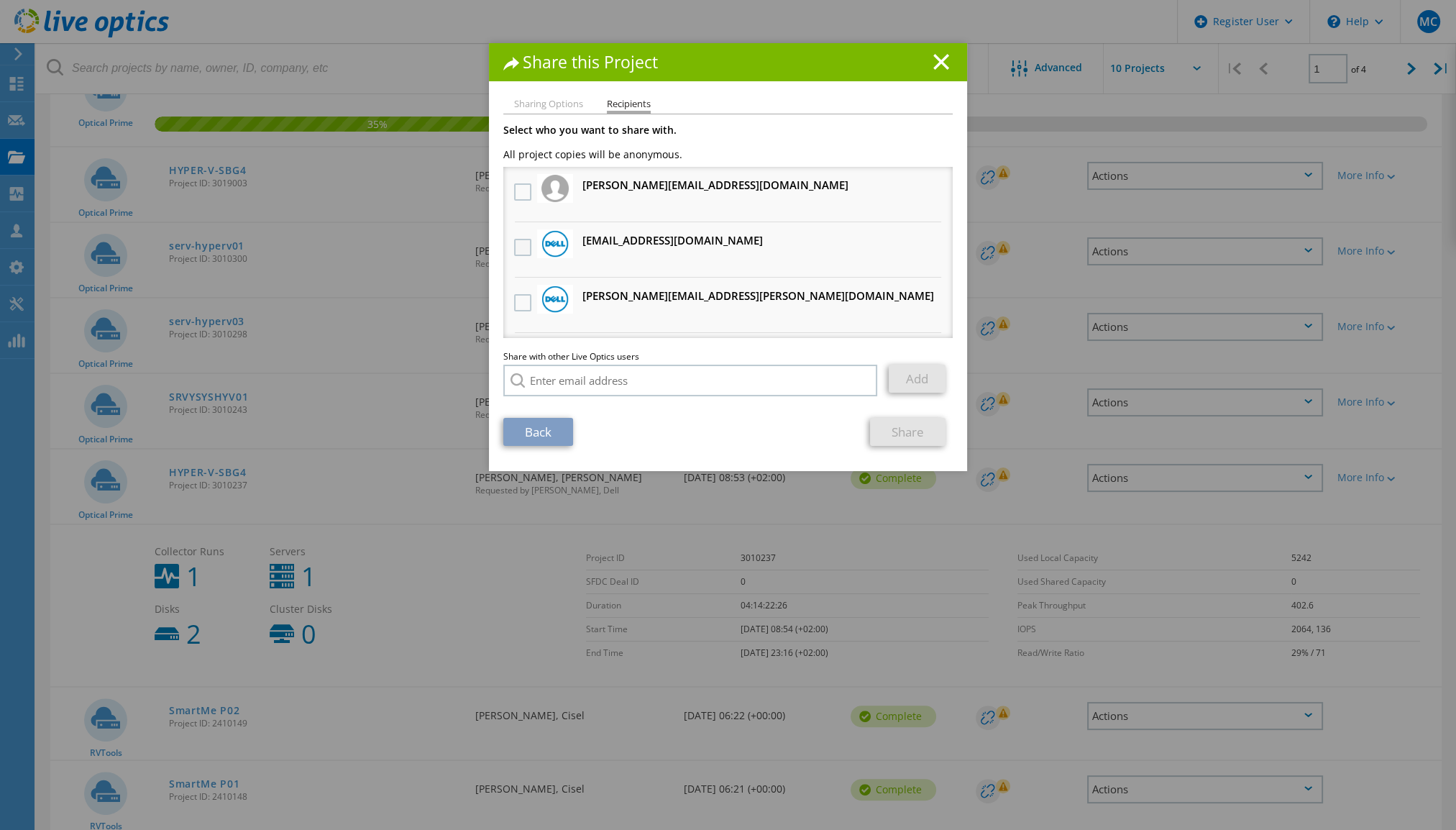
click at [523, 248] on label at bounding box center [525, 247] width 20 height 17
click at [0, 0] on input "checkbox" at bounding box center [0, 0] width 0 height 0
click at [891, 428] on link "Share" at bounding box center [908, 432] width 76 height 28
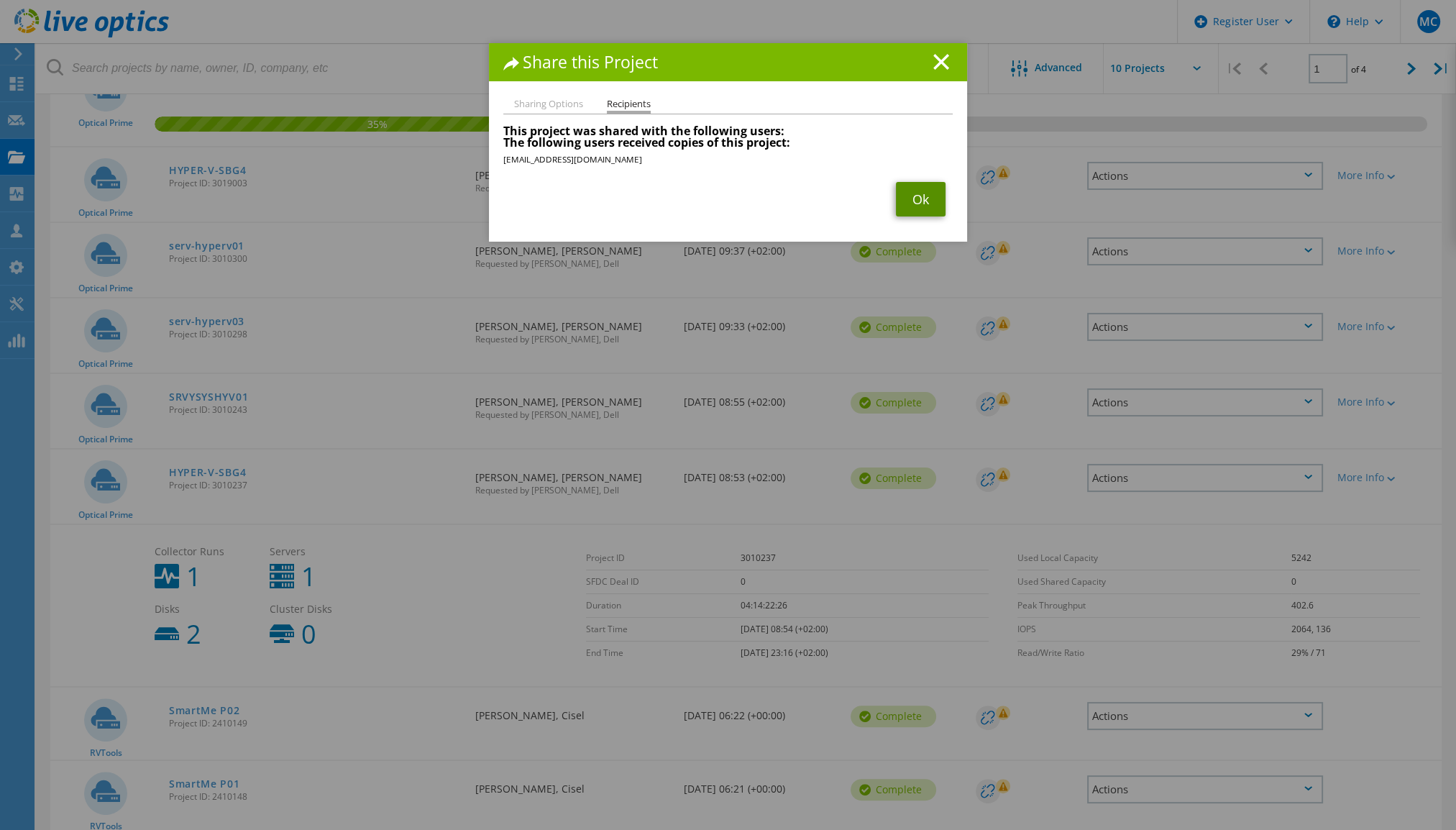
click at [935, 203] on link "Ok" at bounding box center [921, 199] width 49 height 34
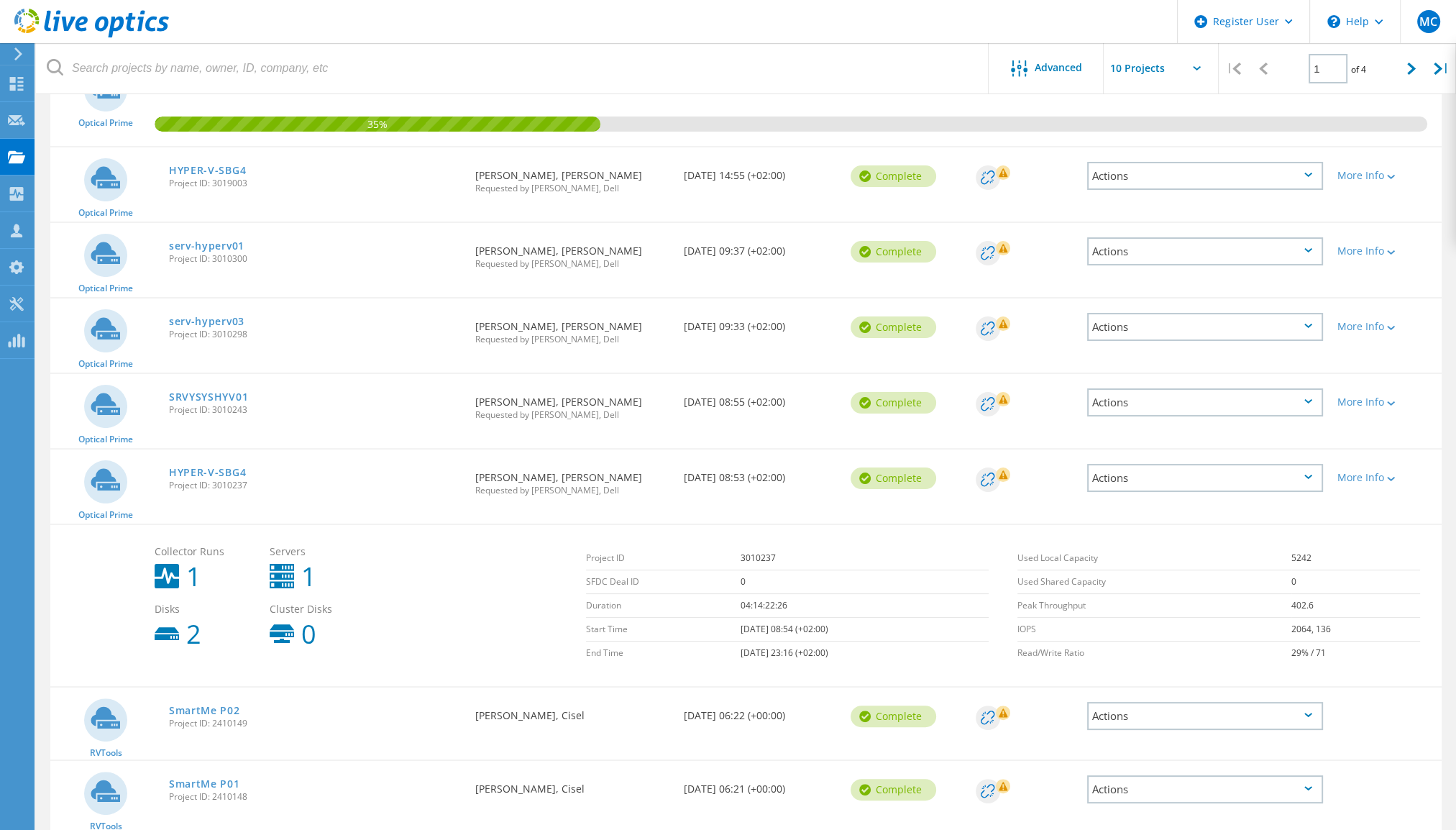
click at [1206, 248] on div "Actions" at bounding box center [1205, 251] width 236 height 28
click at [1189, 254] on div "Share" at bounding box center [1205, 263] width 233 height 22
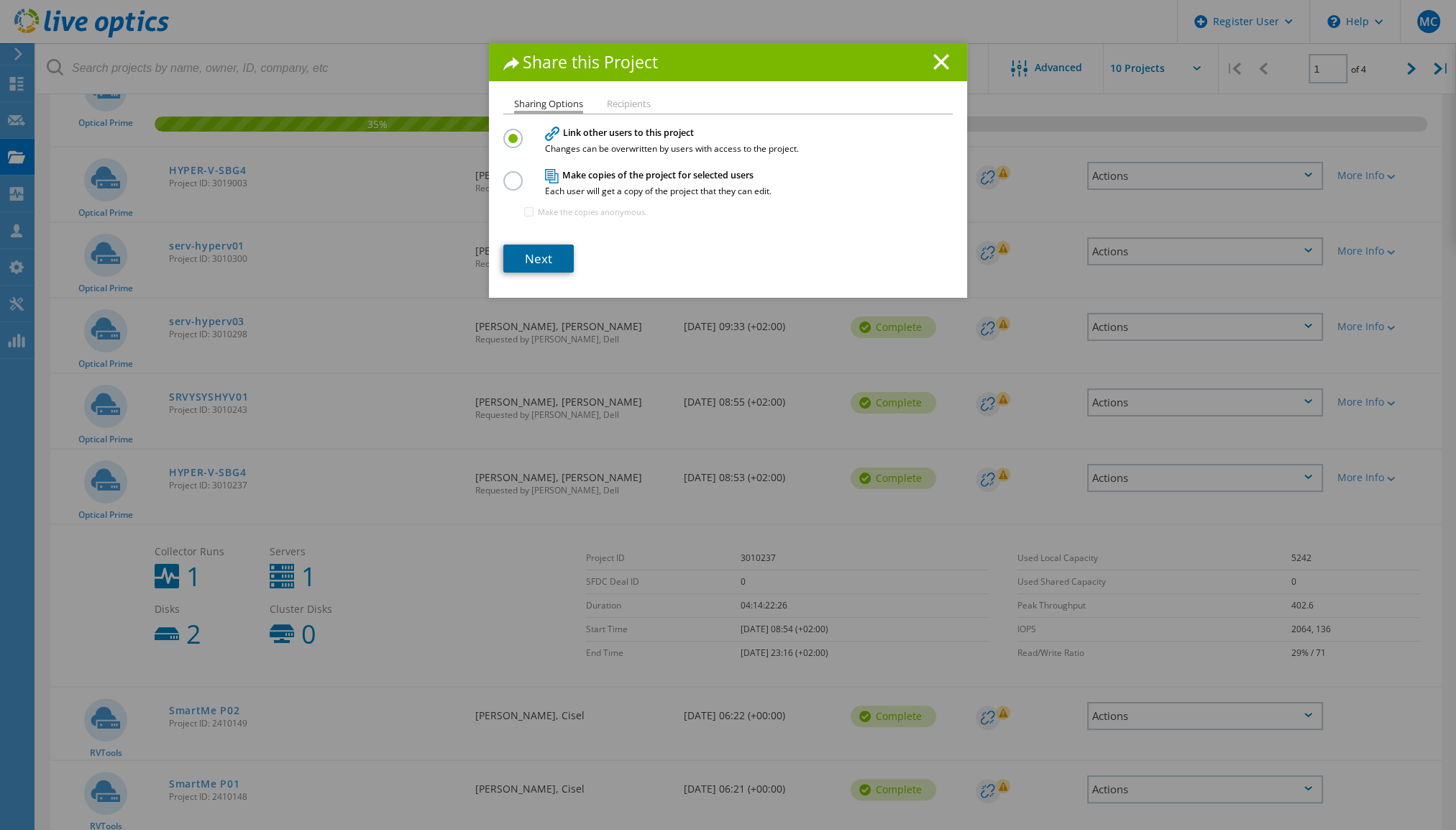
click at [553, 252] on link "Next" at bounding box center [538, 258] width 71 height 28
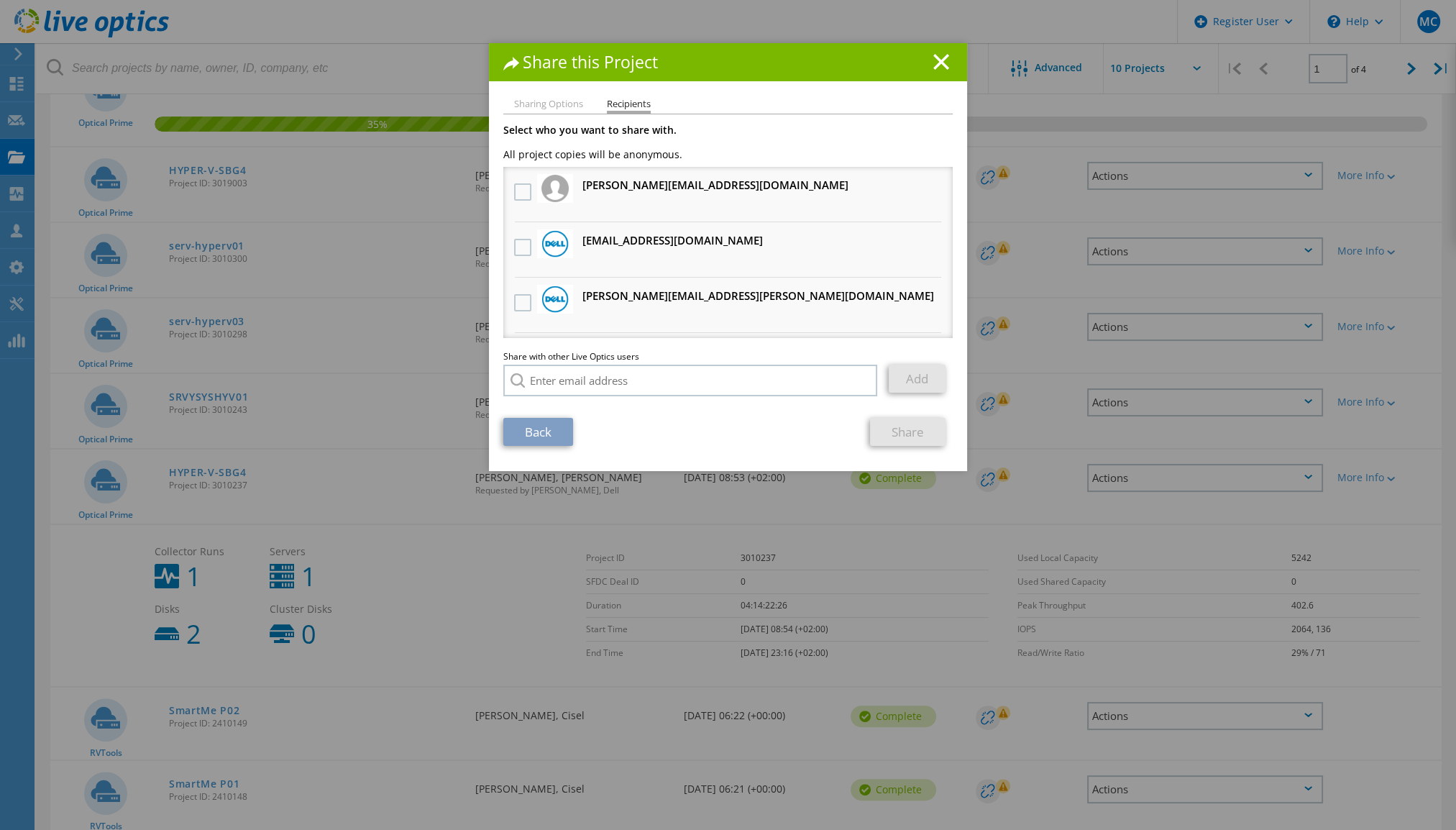
click at [624, 241] on h3 "[EMAIL_ADDRESS][DOMAIN_NAME] Will receive an anonymous copy" at bounding box center [673, 241] width 181 height 18
click at [511, 247] on div at bounding box center [523, 247] width 25 height 30
click at [514, 249] on label at bounding box center [525, 247] width 20 height 17
click at [0, 0] on input "checkbox" at bounding box center [0, 0] width 0 height 0
click at [873, 433] on link "Share" at bounding box center [908, 432] width 76 height 28
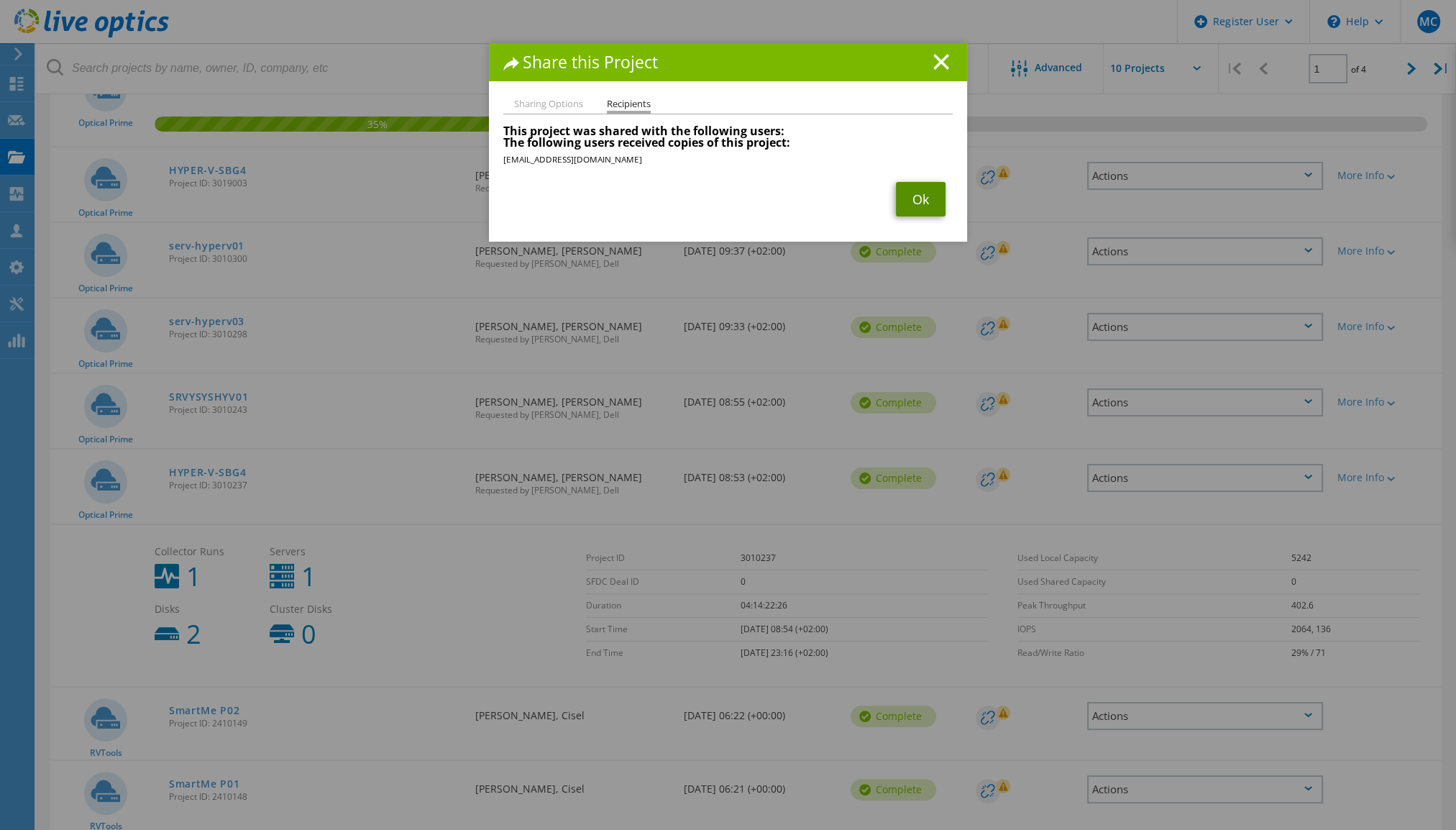
click at [924, 190] on link "Ok" at bounding box center [921, 199] width 49 height 34
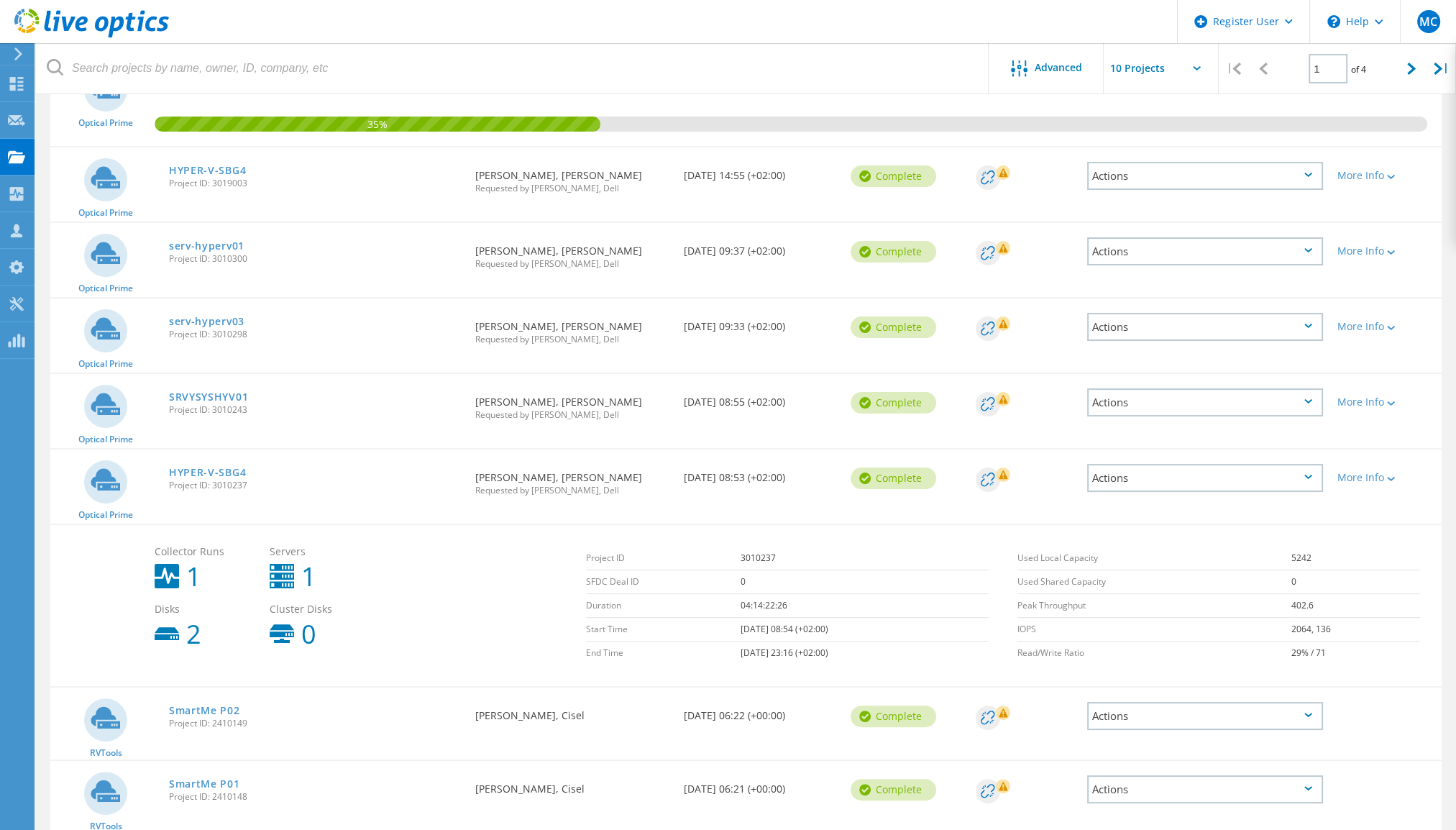
click at [1153, 171] on div "Actions" at bounding box center [1205, 176] width 236 height 28
click at [1105, 188] on icon at bounding box center [1099, 187] width 12 height 12
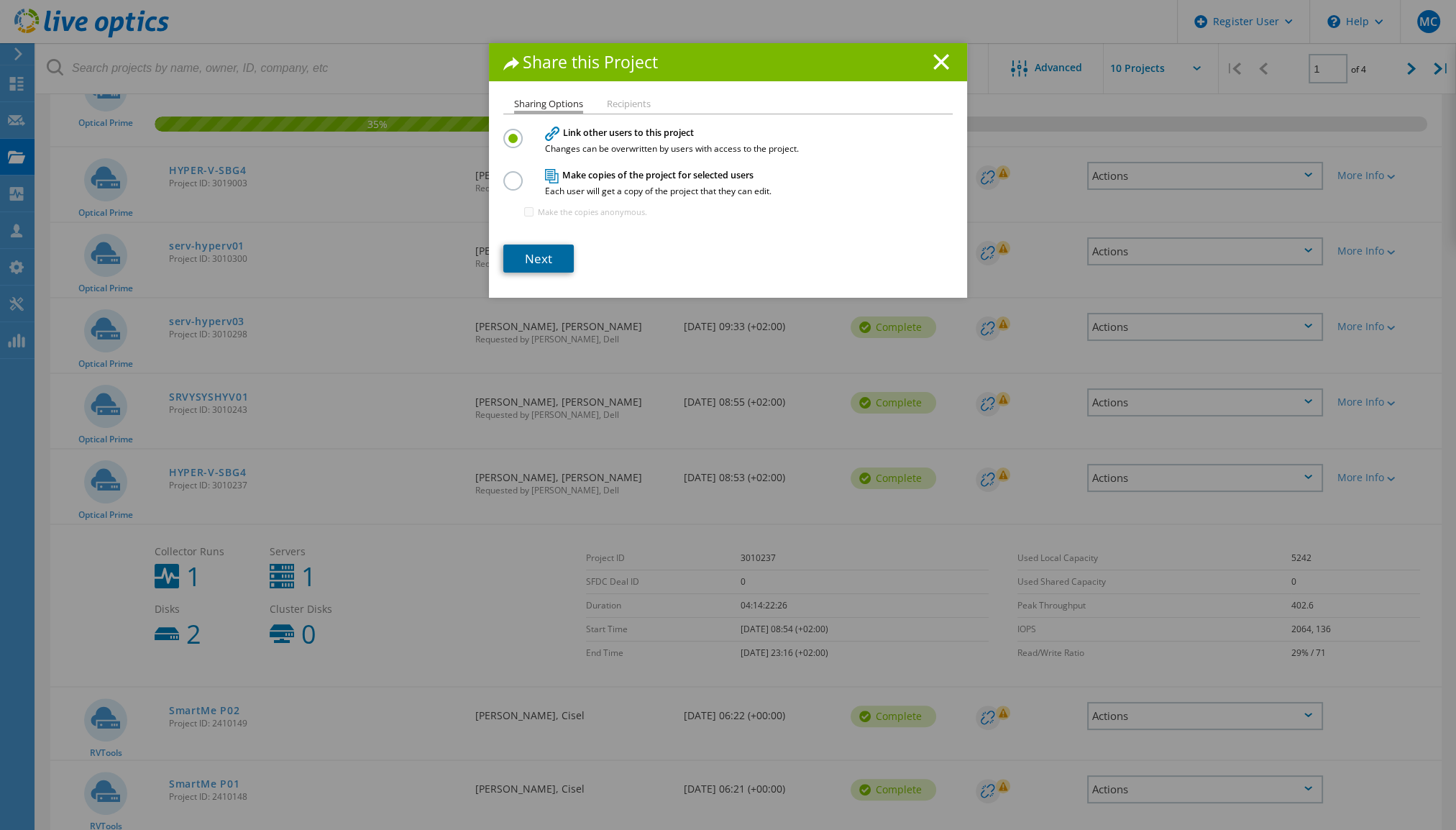
click at [530, 271] on link "Next" at bounding box center [538, 258] width 71 height 28
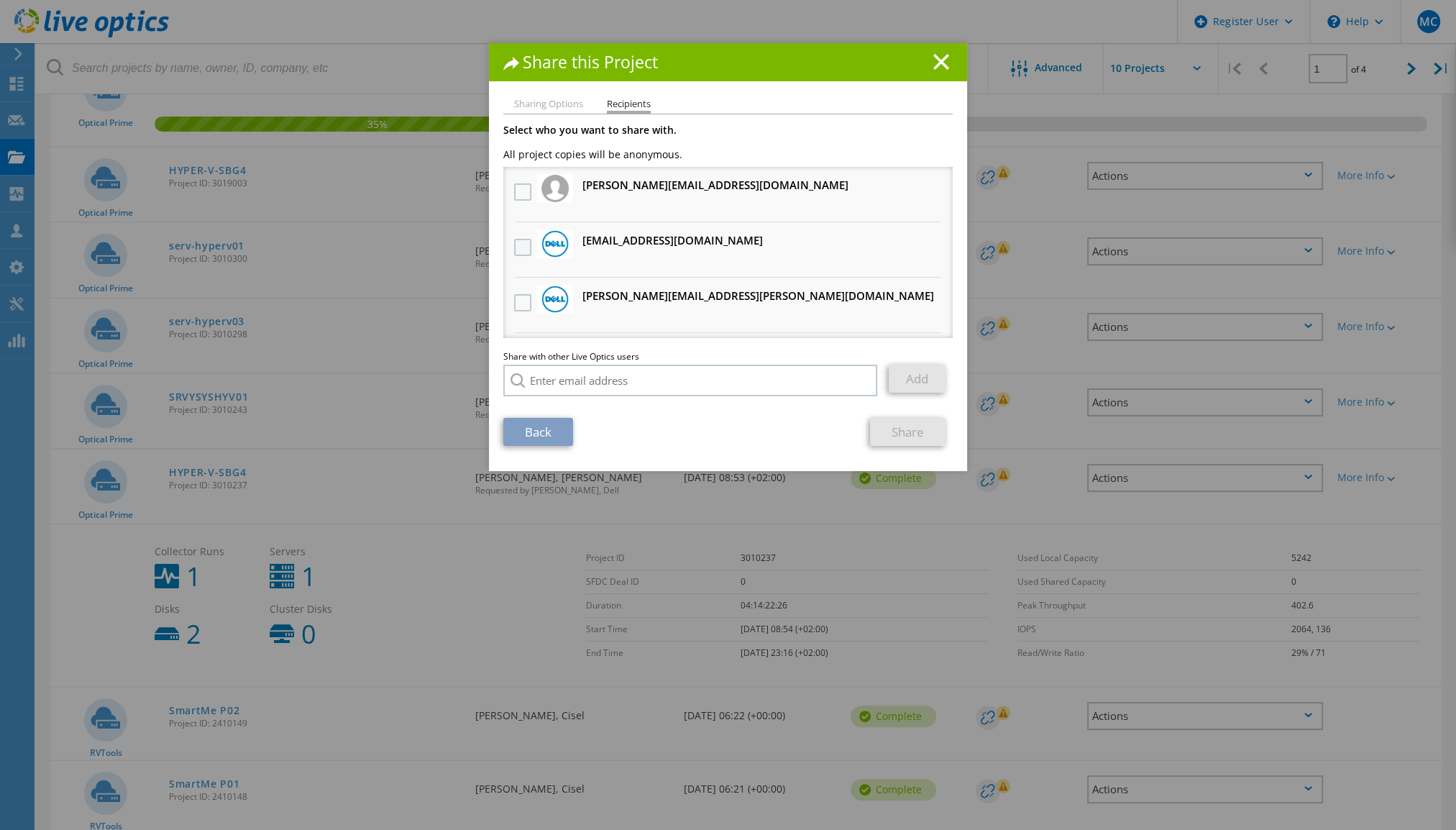
click at [514, 247] on label at bounding box center [525, 247] width 20 height 17
click at [0, 0] on input "checkbox" at bounding box center [0, 0] width 0 height 0
click at [886, 436] on link "Share" at bounding box center [908, 432] width 76 height 28
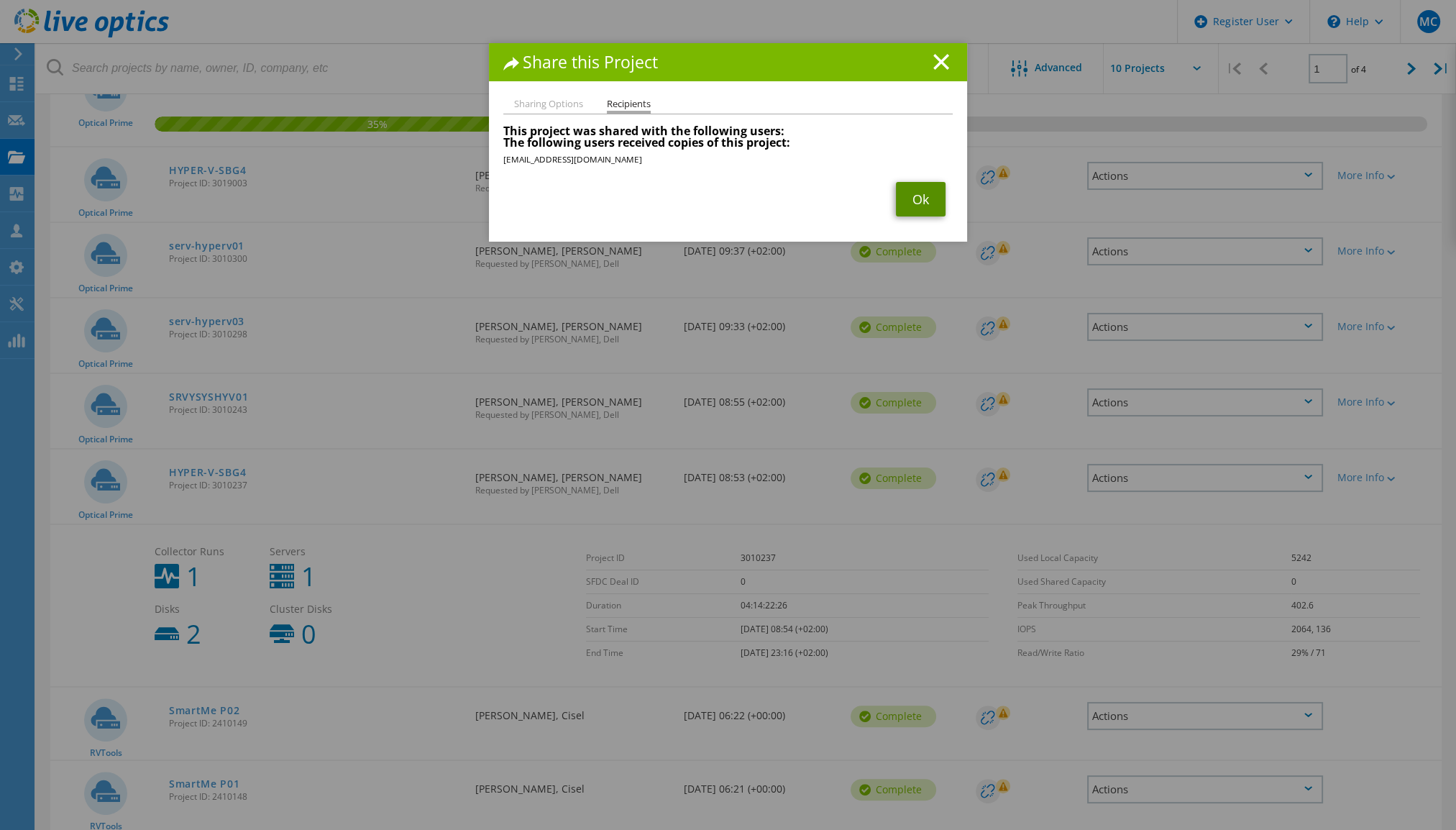
click at [925, 203] on link "Ok" at bounding box center [921, 199] width 49 height 34
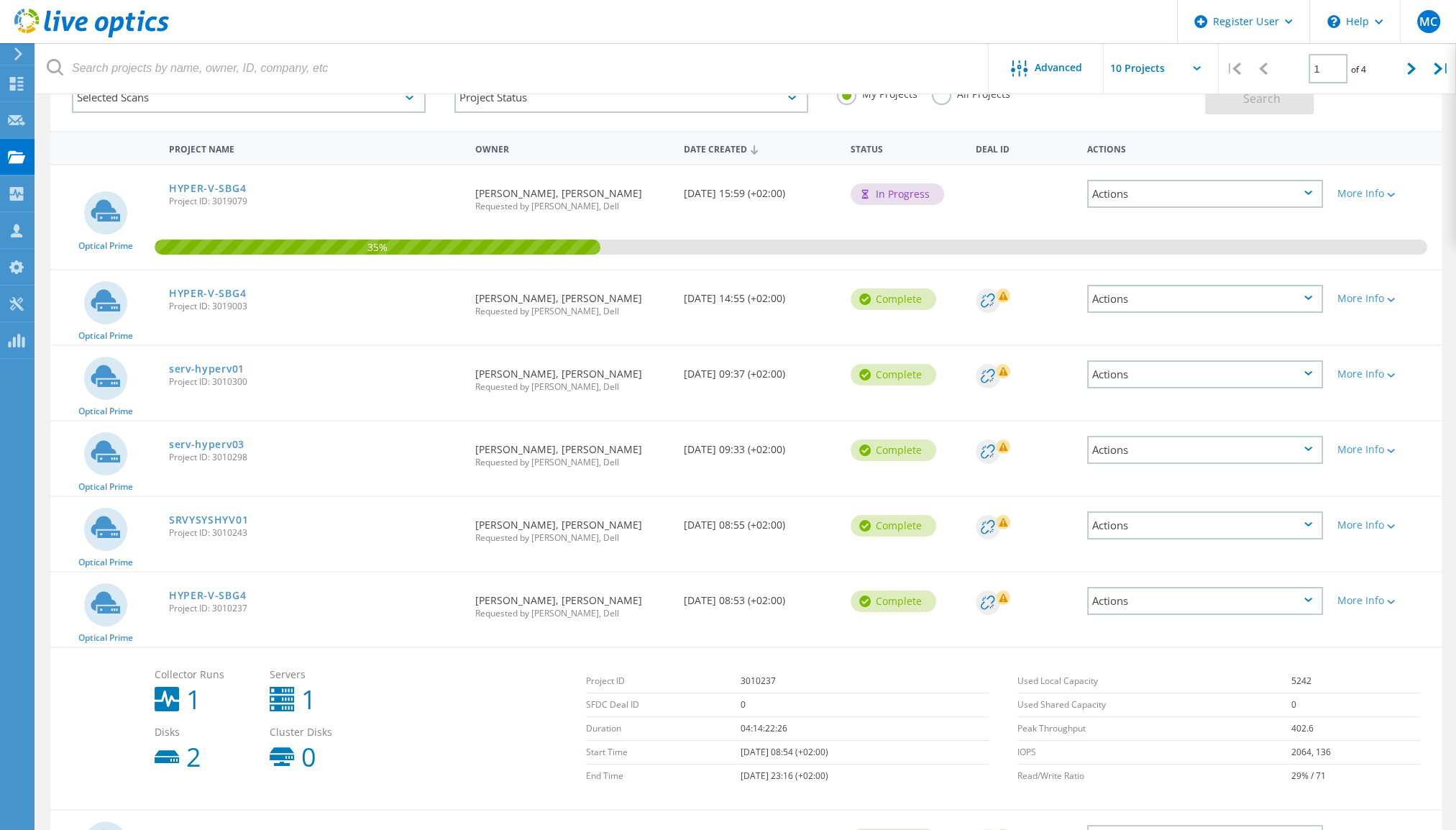
scroll to position [99, 0]
